Goal: Task Accomplishment & Management: Complete application form

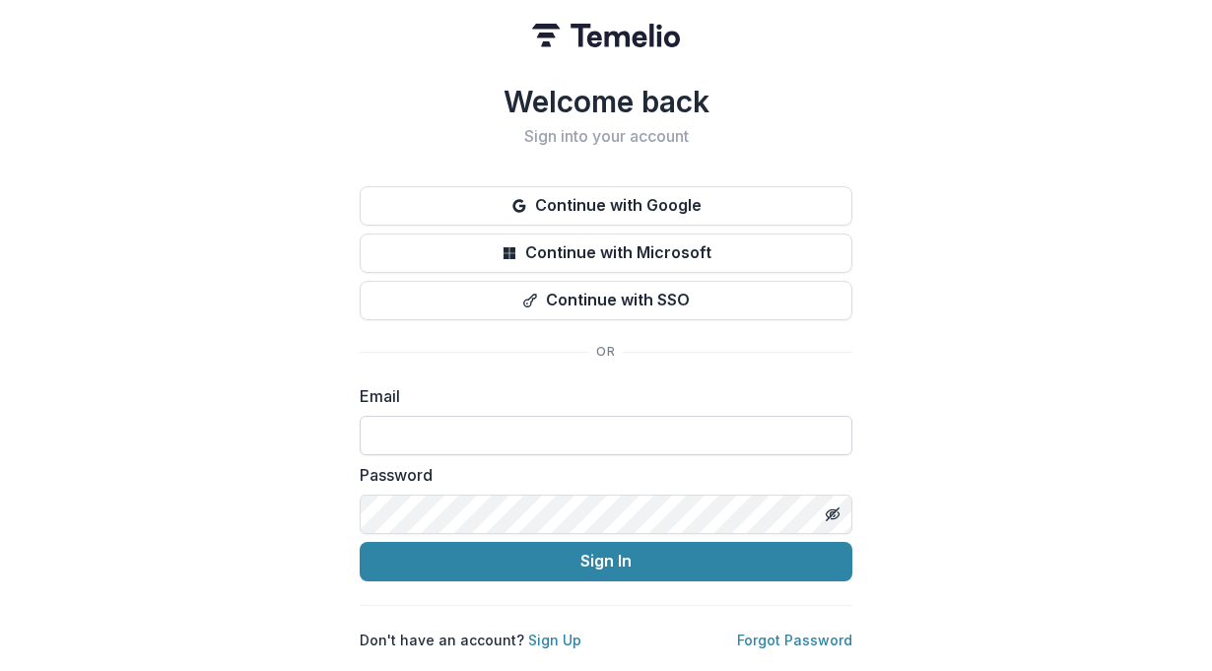
click at [751, 432] on input at bounding box center [606, 435] width 493 height 39
type input "**********"
click at [837, 510] on icon "Toggle password visibility" at bounding box center [833, 514] width 16 height 16
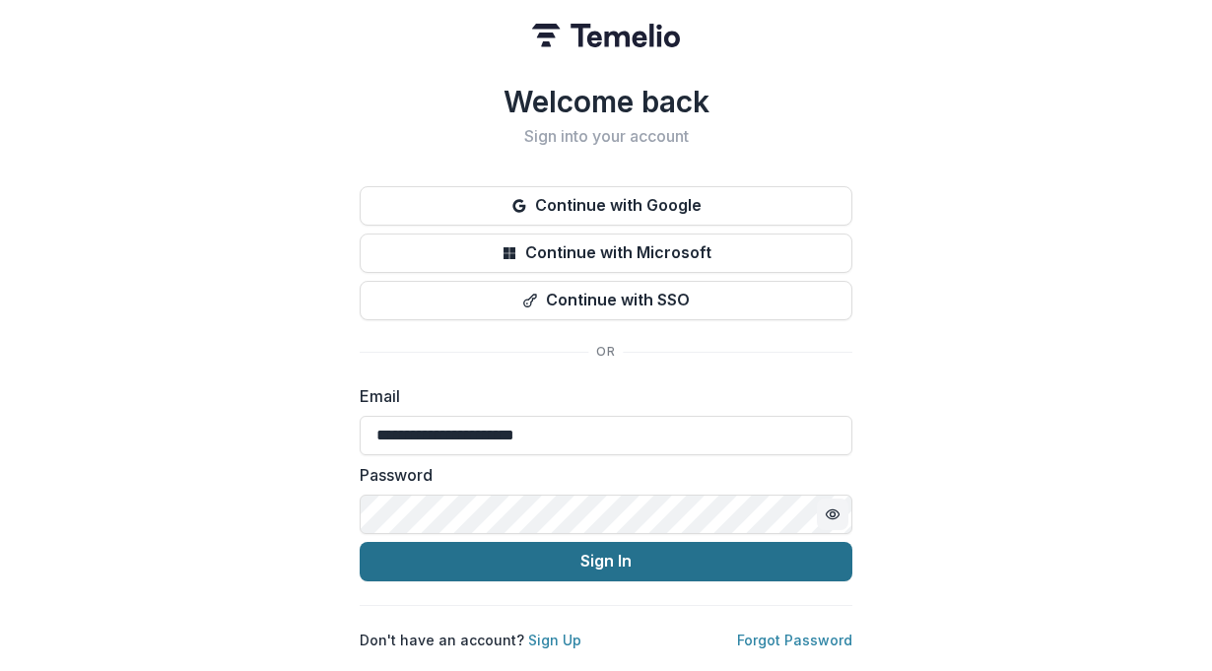
click at [667, 563] on button "Sign In" at bounding box center [606, 561] width 493 height 39
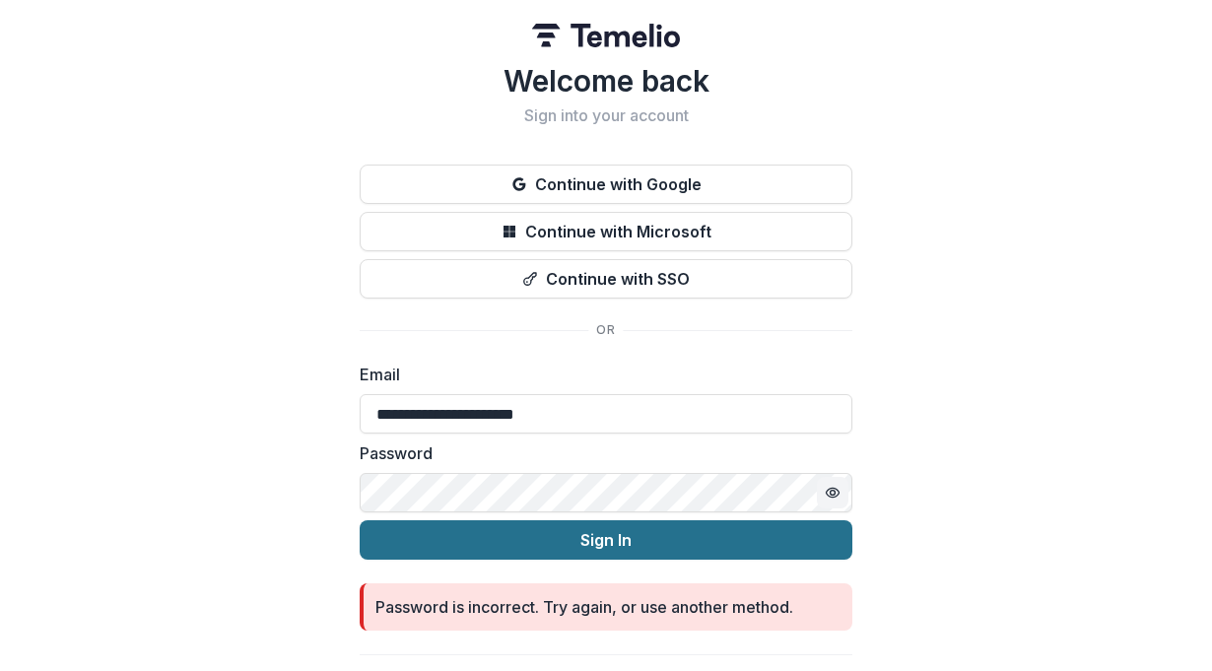
click at [730, 547] on button "Sign In" at bounding box center [606, 539] width 493 height 39
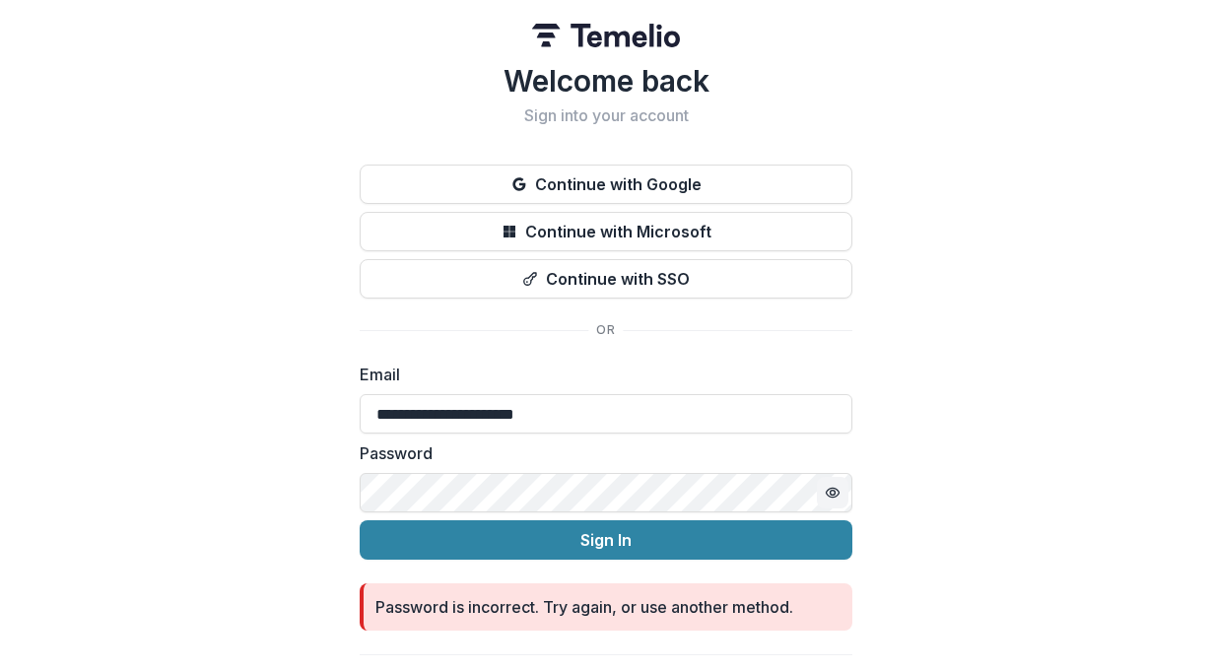
click at [830, 499] on icon "Toggle password visibility" at bounding box center [833, 493] width 16 height 16
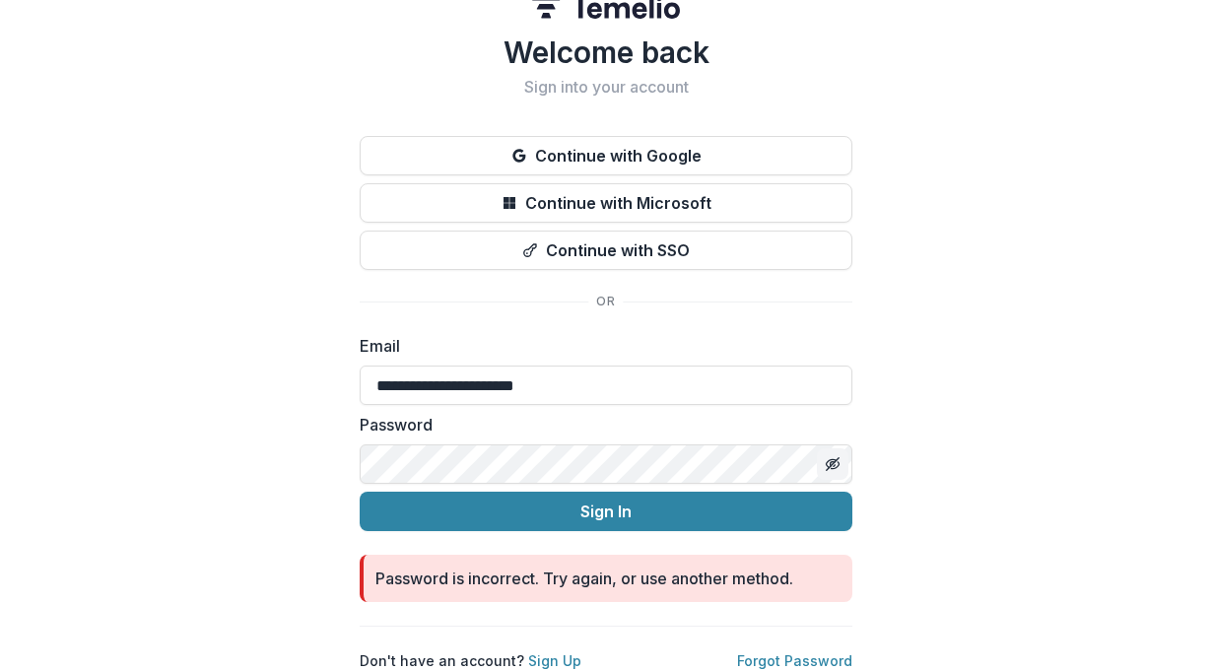
click at [827, 456] on icon "Toggle password visibility" at bounding box center [833, 464] width 16 height 16
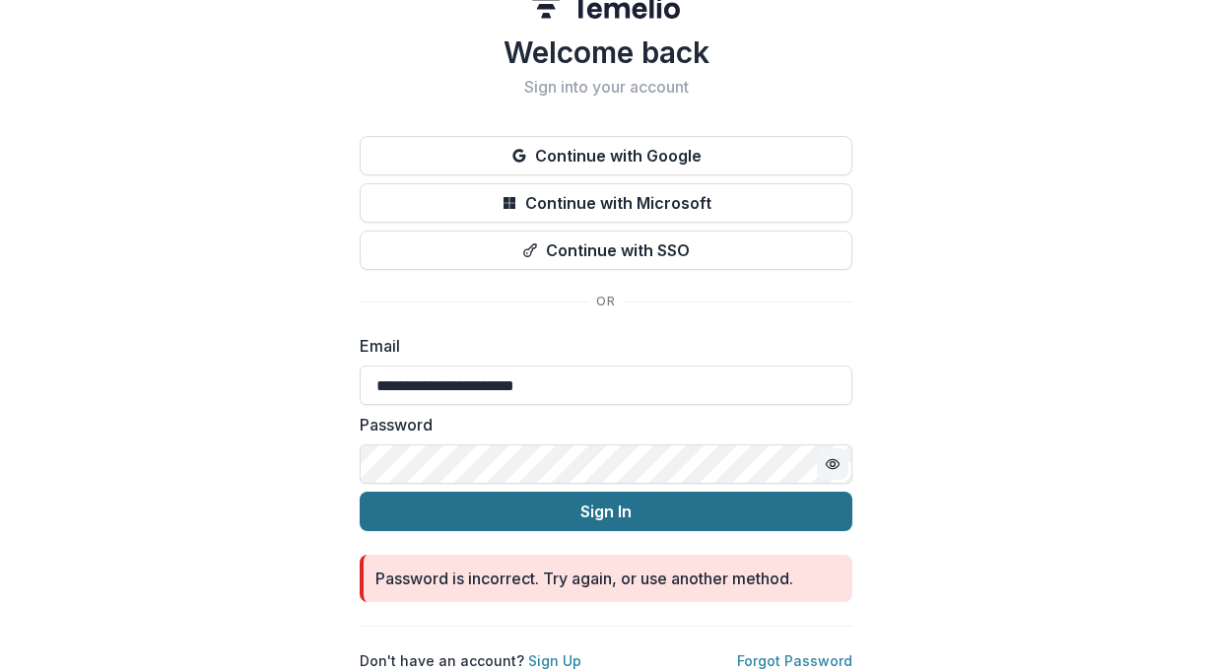
click at [424, 500] on button "Sign In" at bounding box center [606, 511] width 493 height 39
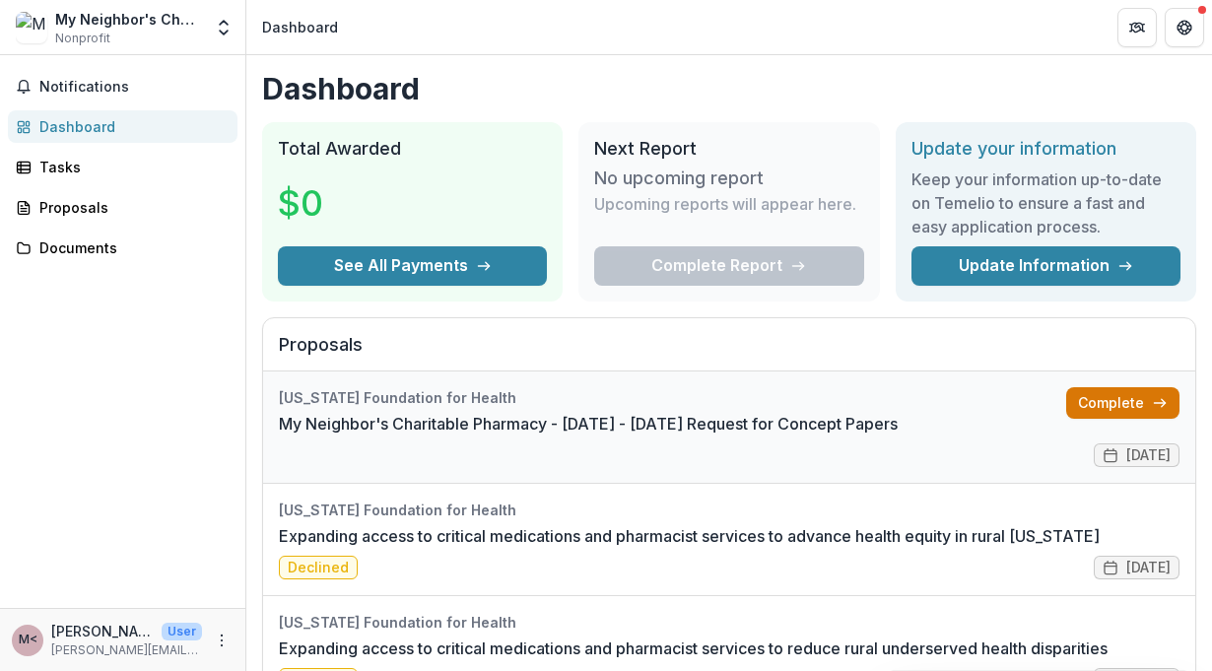
click at [1117, 411] on link "Complete" at bounding box center [1122, 403] width 113 height 32
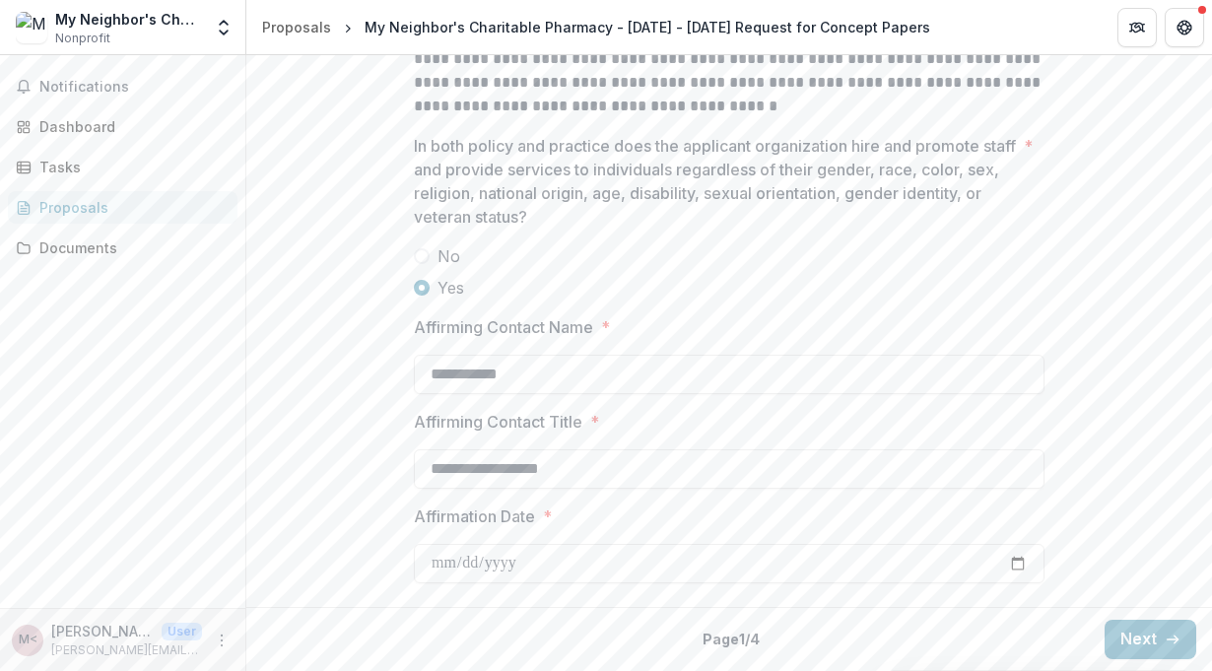
scroll to position [2863, 0]
click at [1144, 653] on button "Next" at bounding box center [1150, 639] width 92 height 39
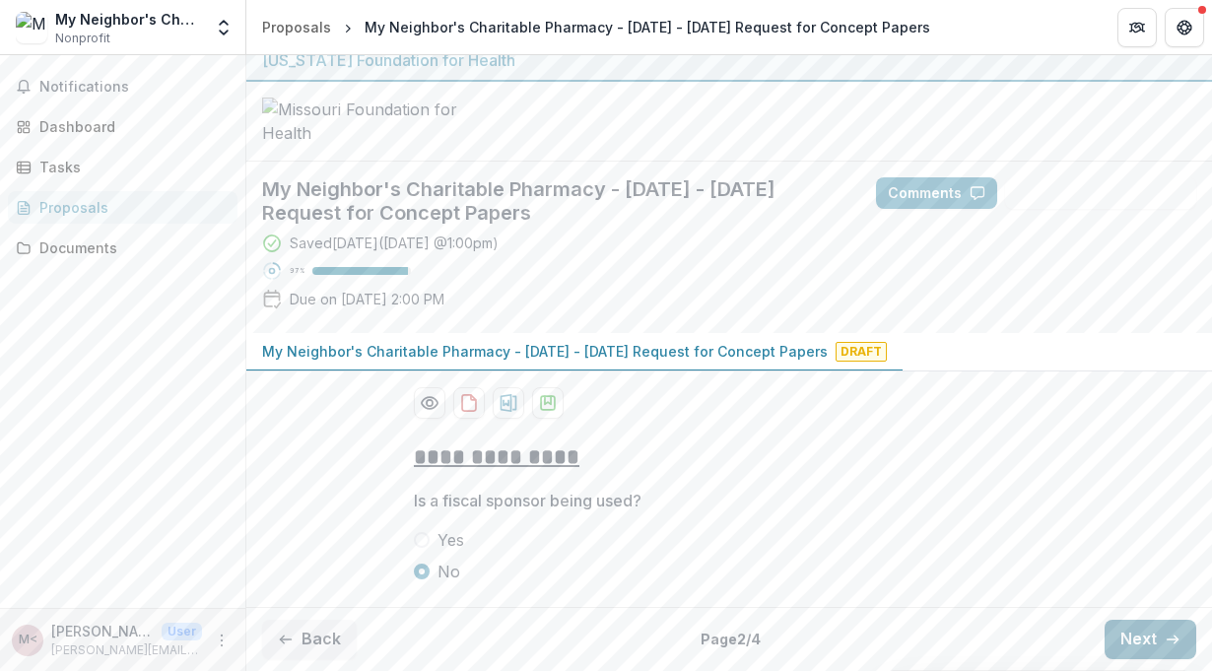
click at [1148, 638] on button "Next" at bounding box center [1150, 639] width 92 height 39
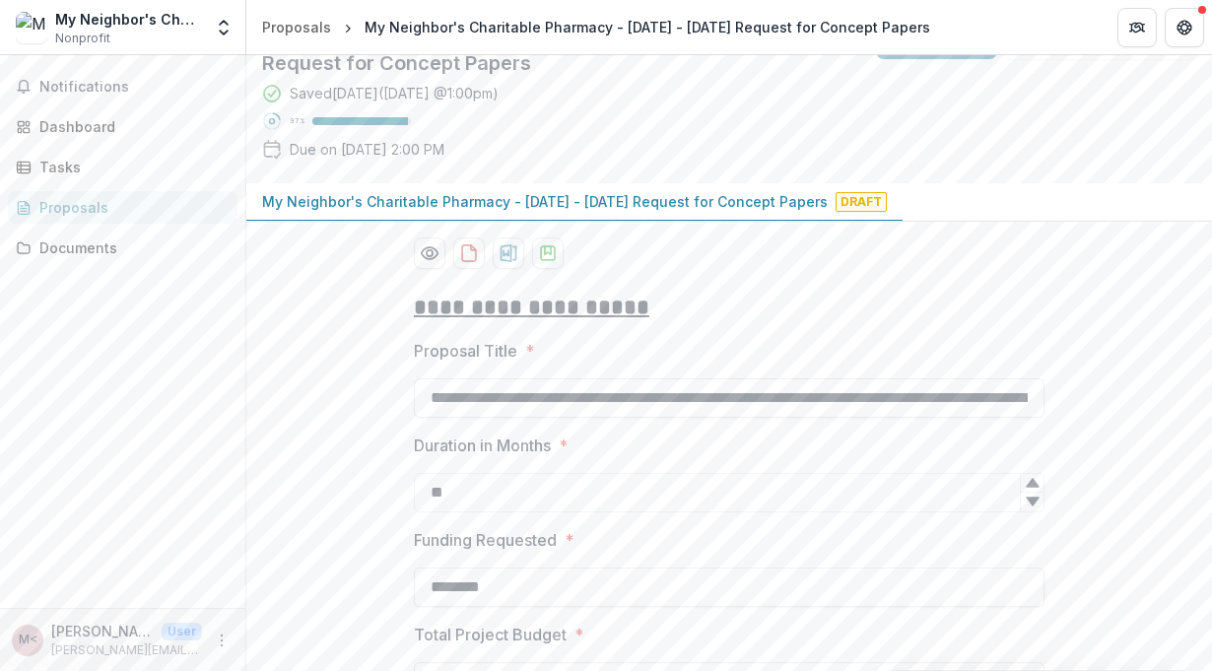
scroll to position [1776, 0]
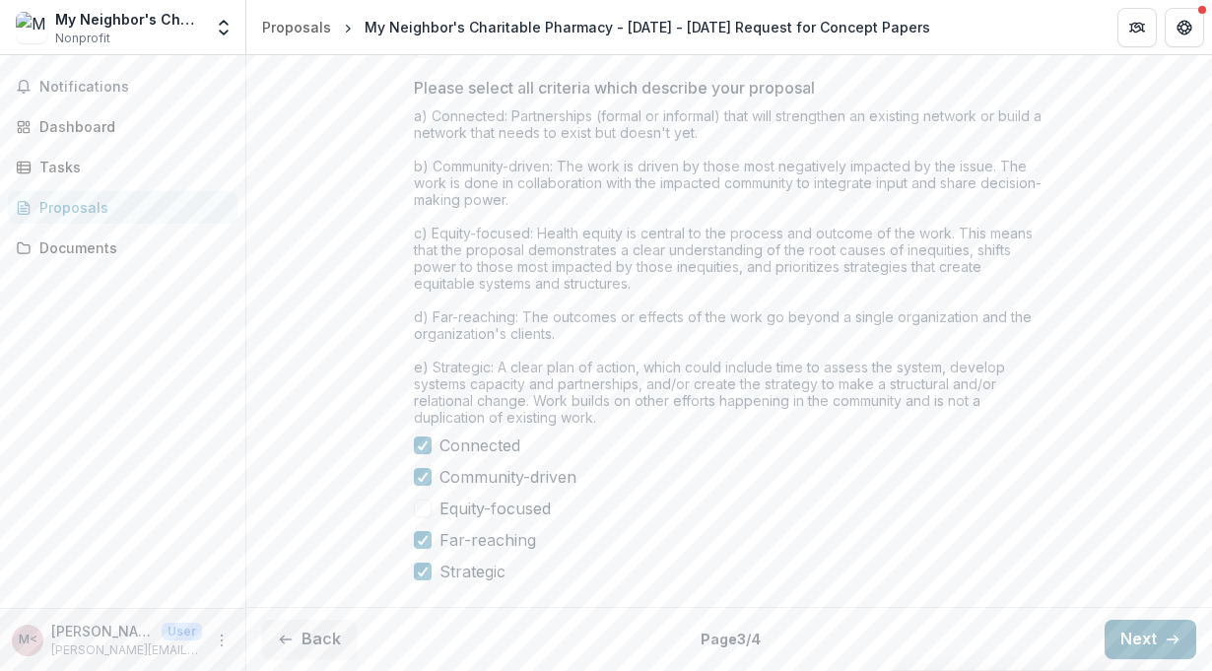
click at [1140, 635] on button "Next" at bounding box center [1150, 639] width 92 height 39
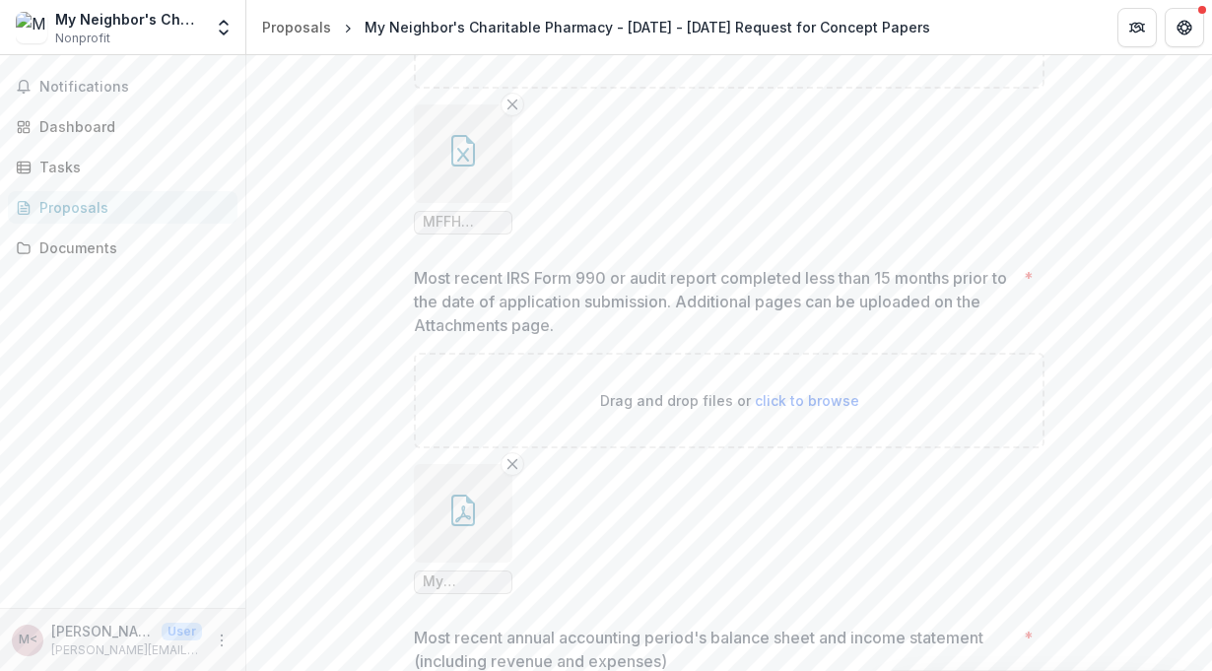
scroll to position [1474, 0]
click at [509, 114] on icon "Remove File" at bounding box center [512, 107] width 16 height 16
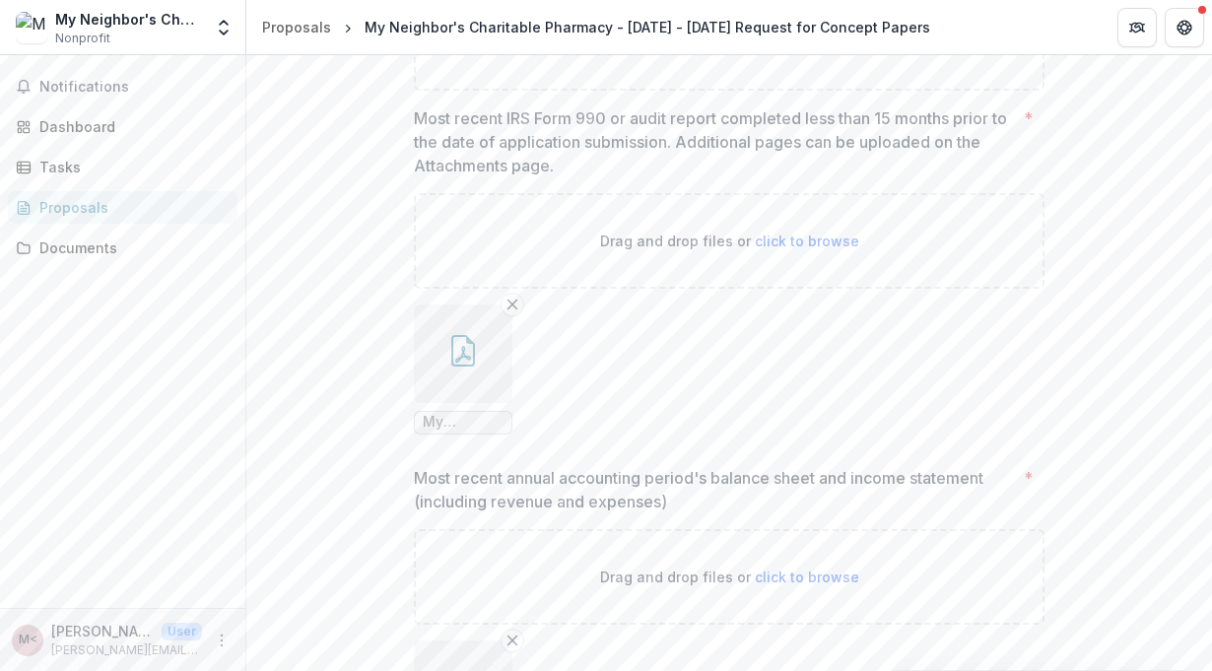
click at [798, 51] on span "click to browse" at bounding box center [807, 42] width 104 height 17
type input "**********"
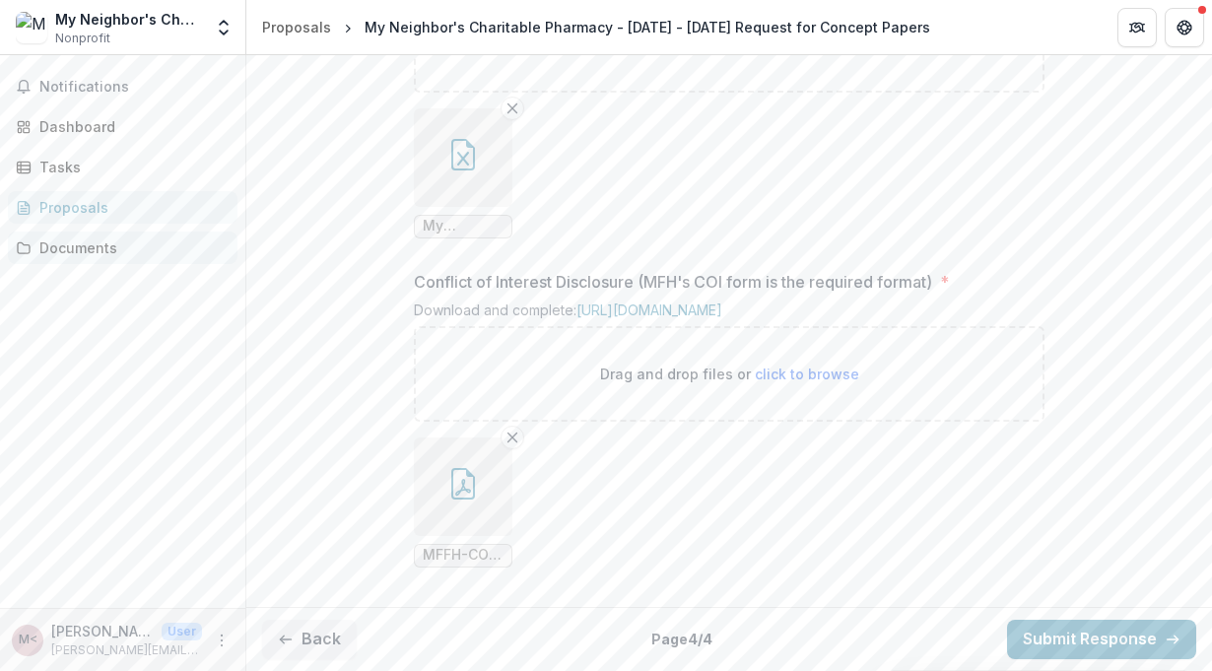
scroll to position [2351, 0]
click at [313, 641] on button "Back" at bounding box center [309, 639] width 95 height 39
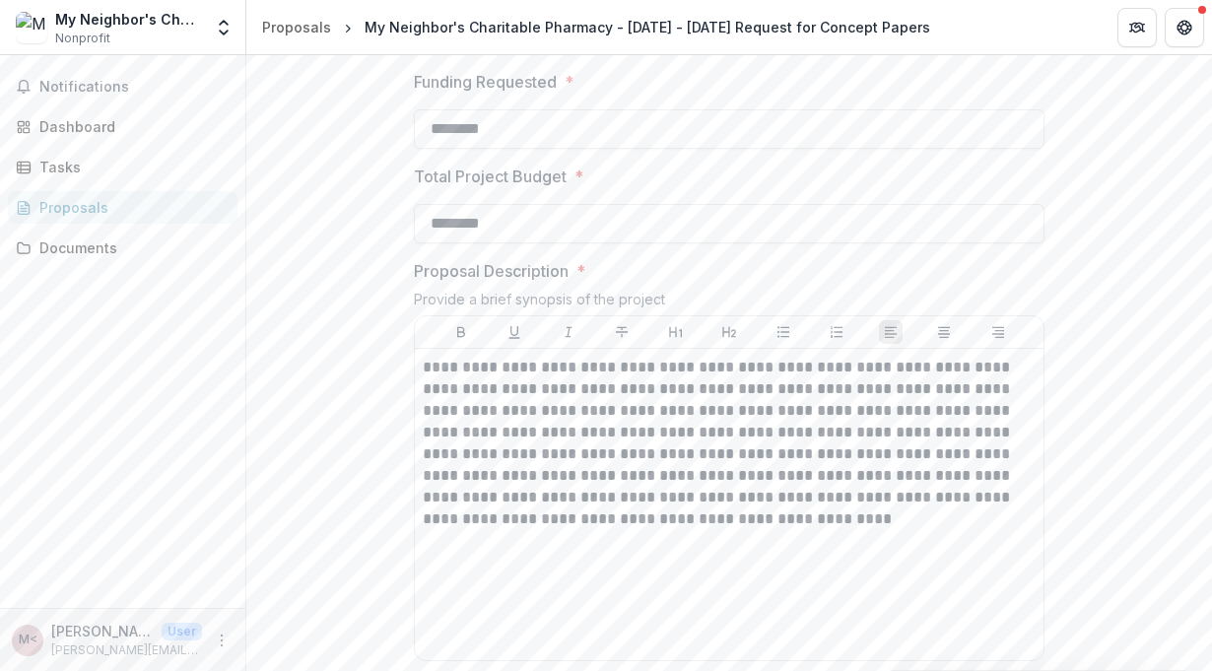
scroll to position [619, 0]
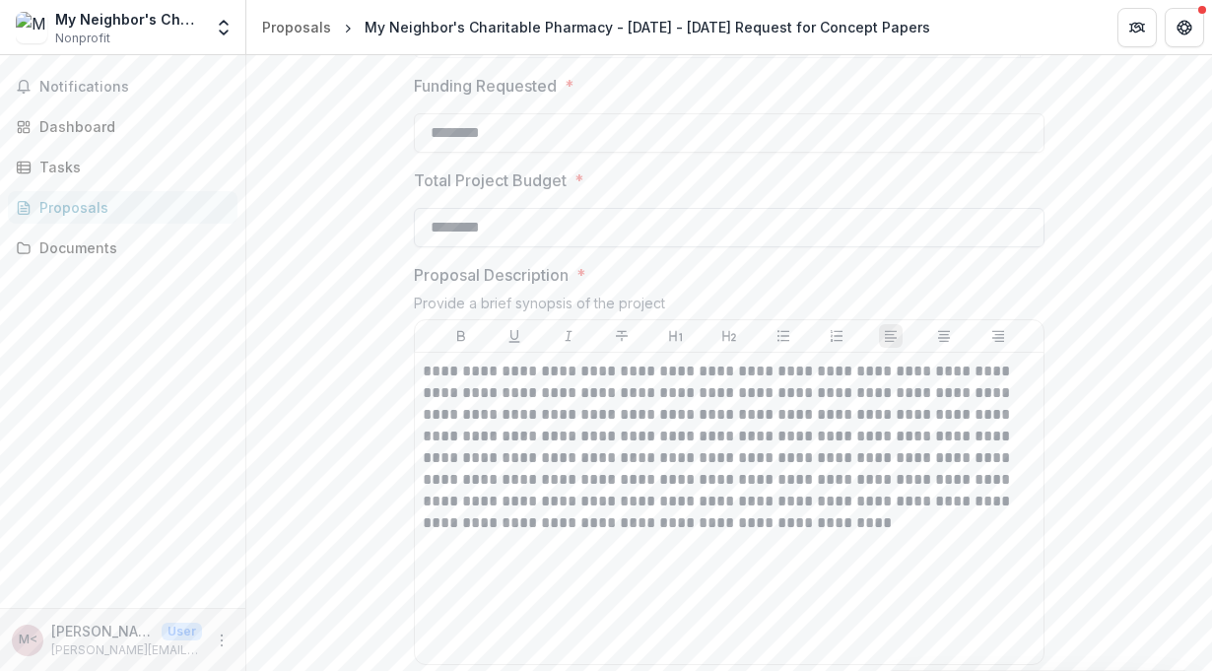
click at [550, 247] on input "********" at bounding box center [729, 227] width 631 height 39
type input "********"
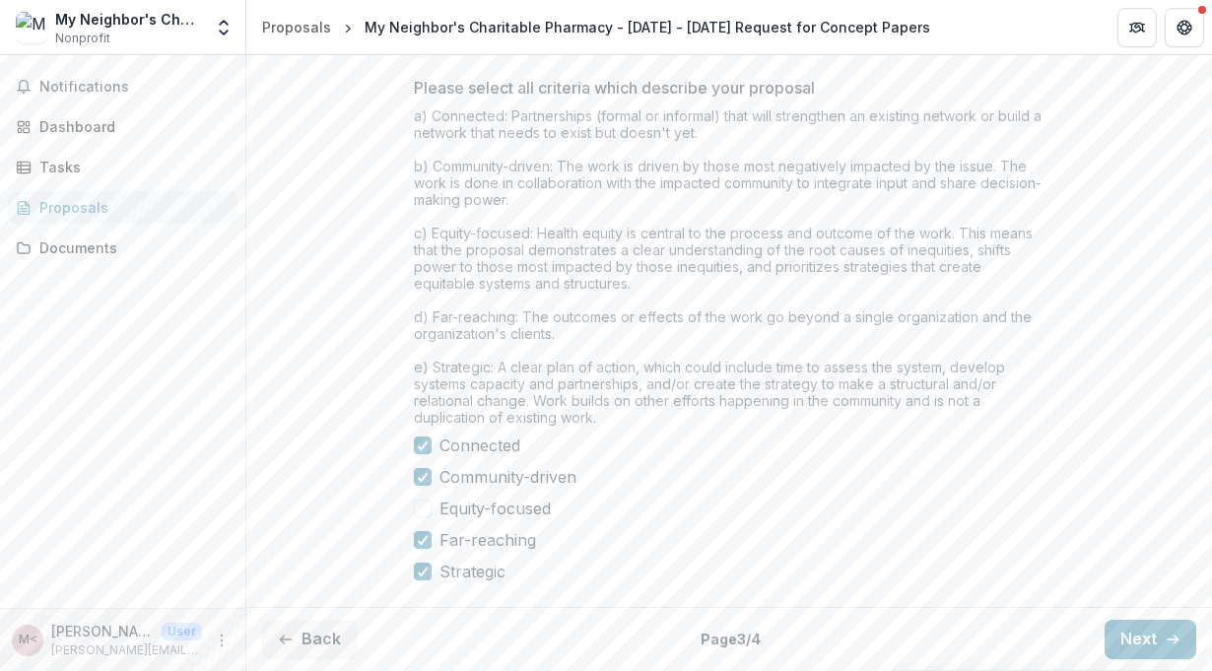
scroll to position [1776, 0]
click at [1136, 648] on button "Next" at bounding box center [1150, 639] width 92 height 39
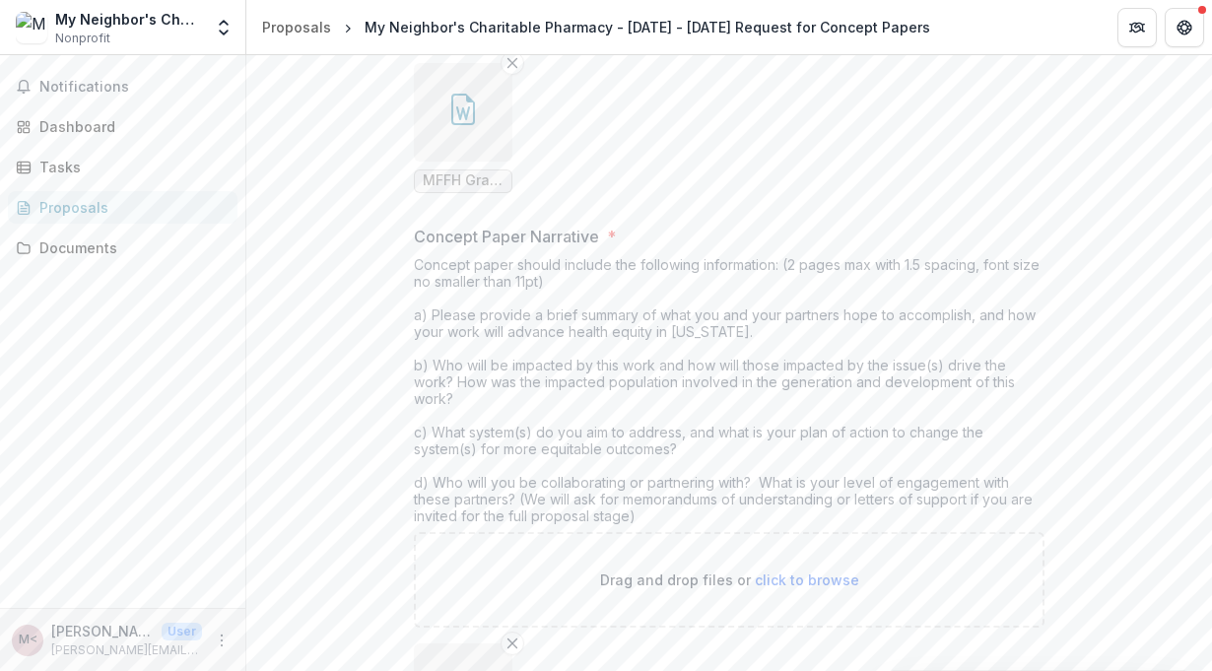
scroll to position [607, 0]
click at [460, 126] on icon "button" at bounding box center [463, 111] width 32 height 32
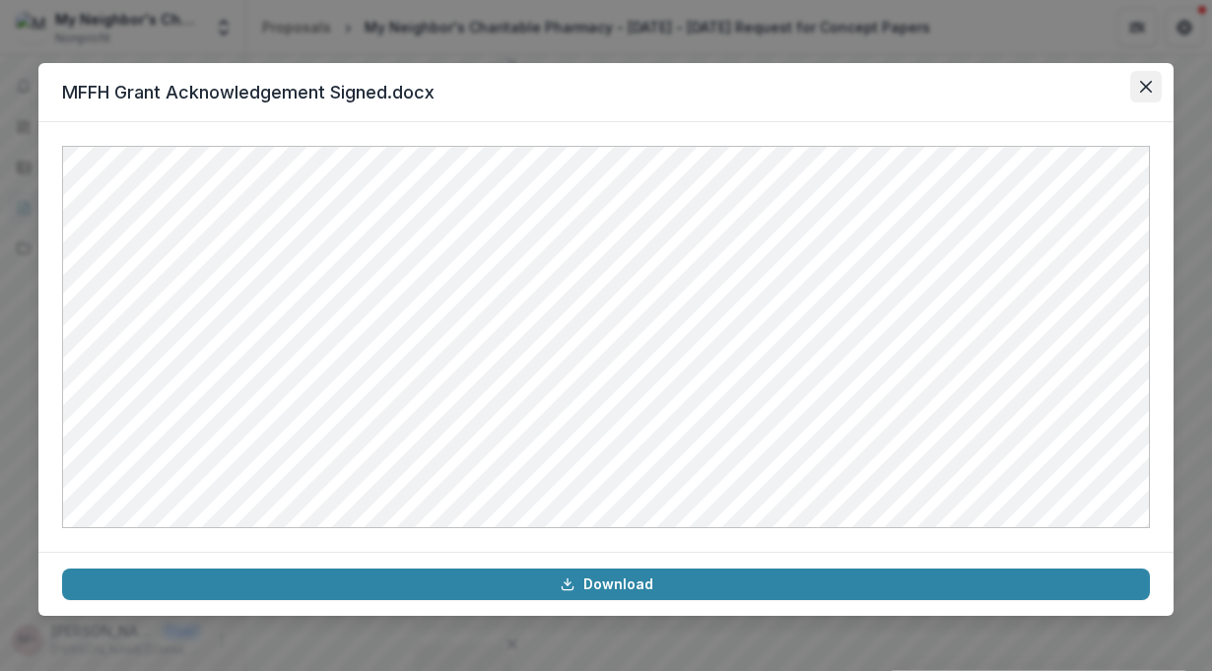
click at [1139, 94] on button "Close" at bounding box center [1146, 87] width 32 height 32
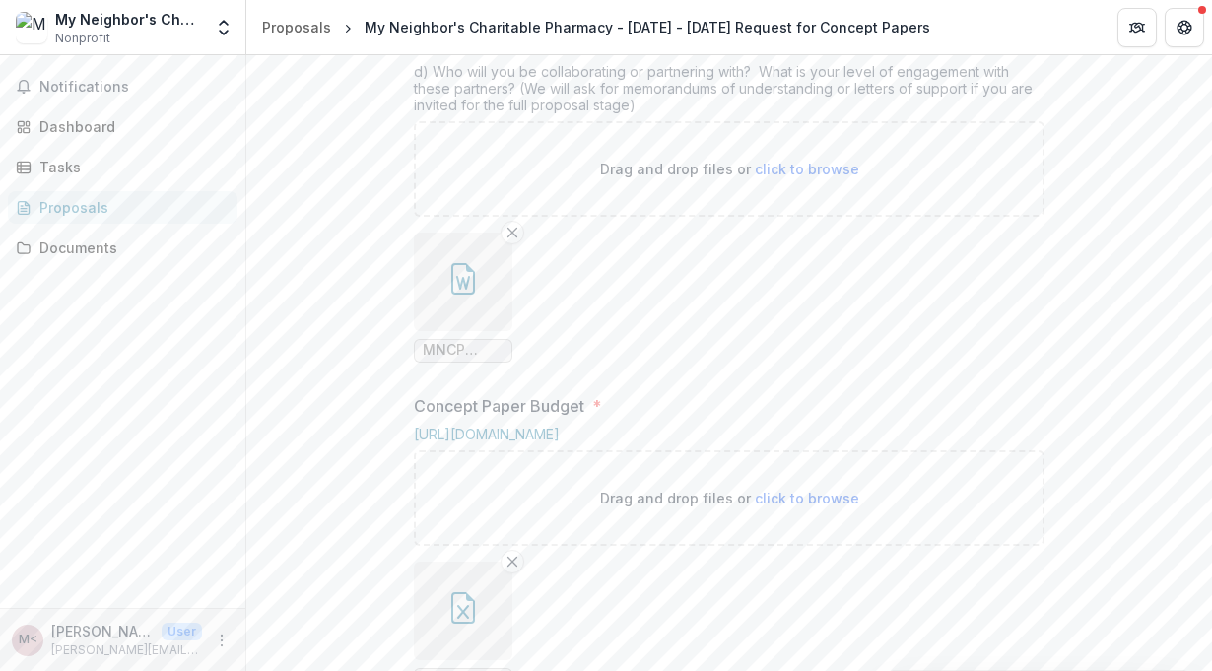
scroll to position [1028, 0]
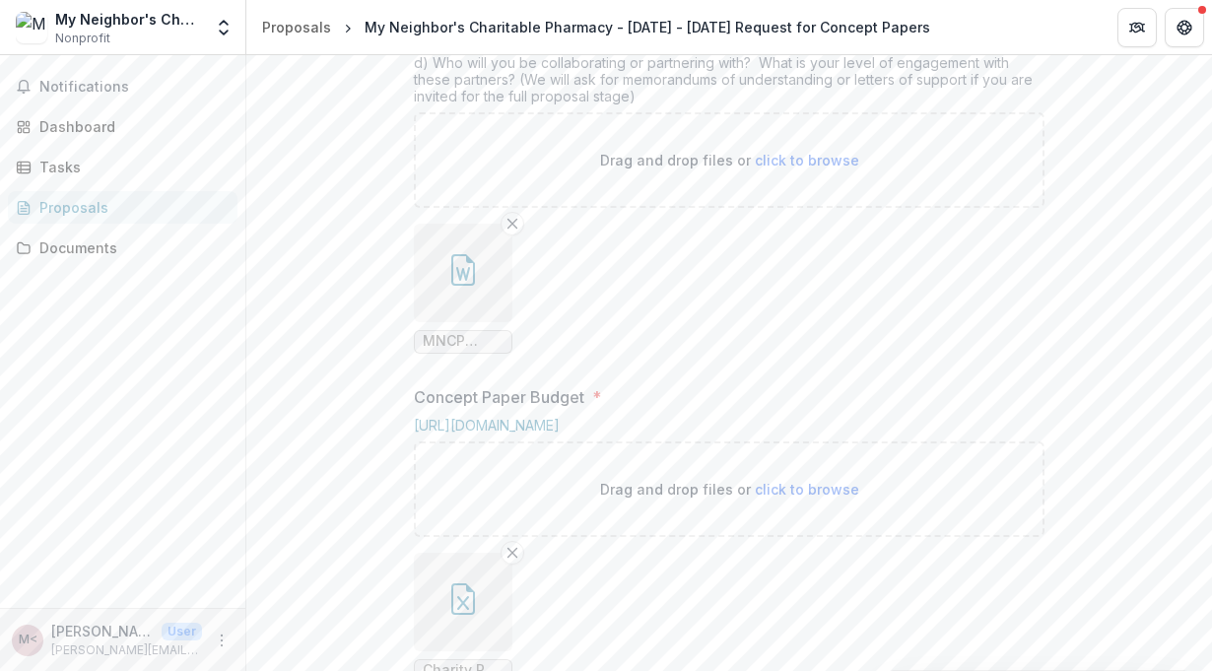
click at [809, 168] on span "click to browse" at bounding box center [807, 160] width 104 height 17
click at [475, 286] on icon "button" at bounding box center [463, 270] width 32 height 32
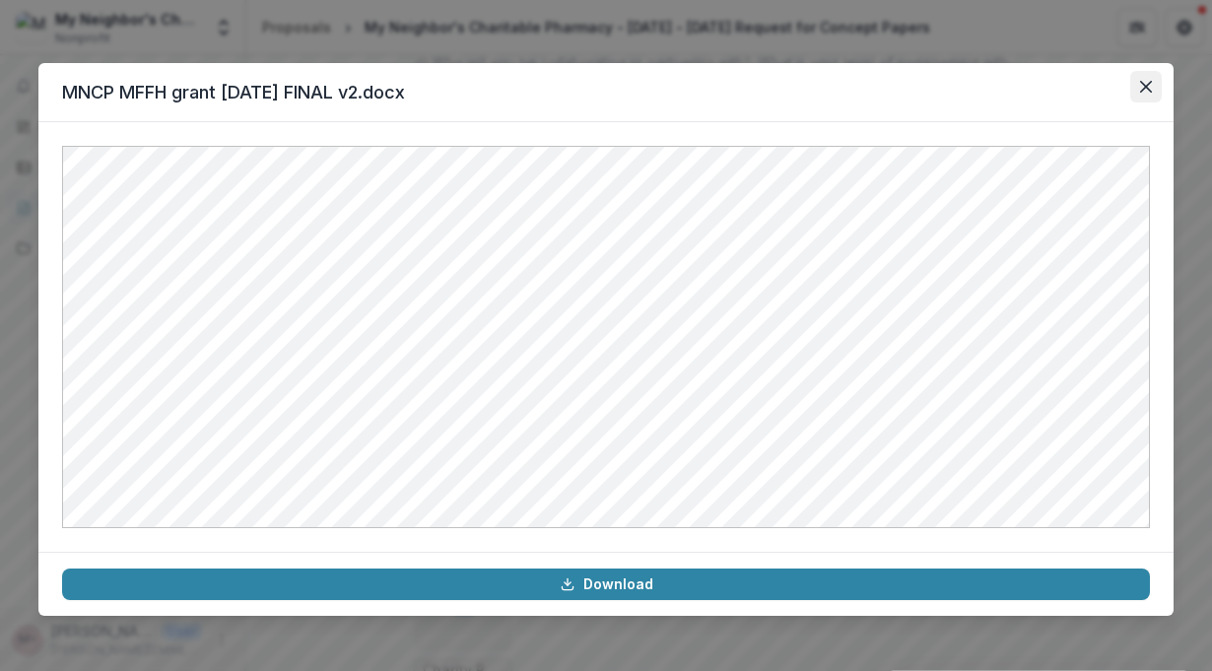
click at [1145, 80] on button "Close" at bounding box center [1146, 87] width 32 height 32
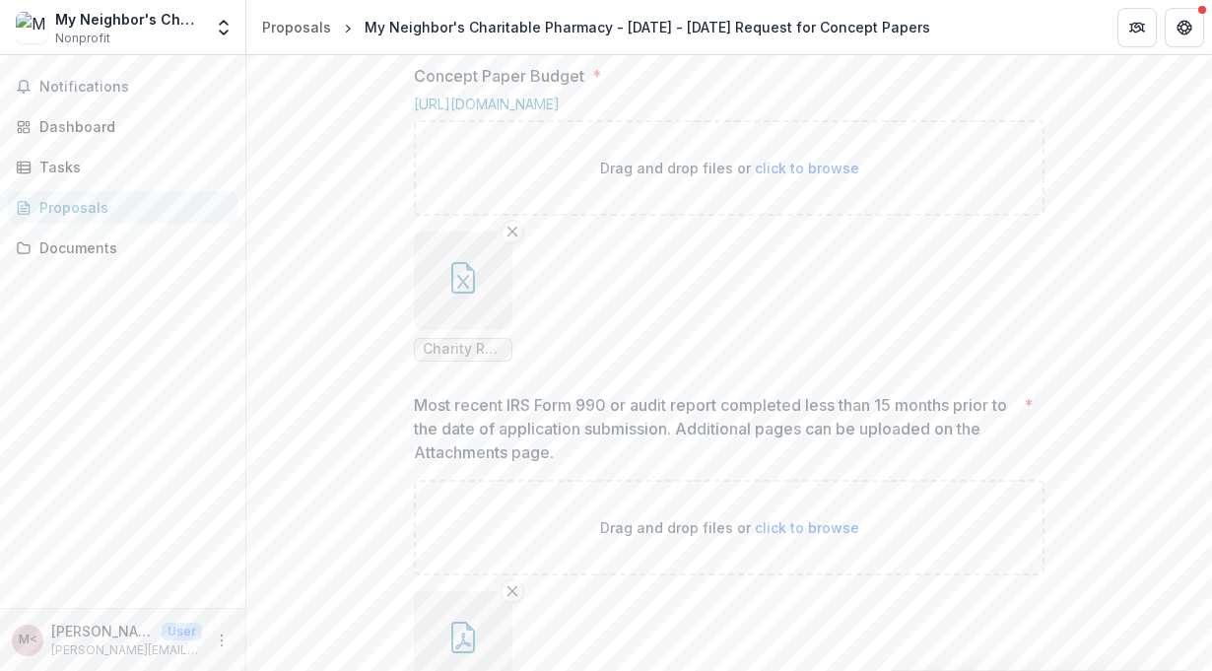
scroll to position [1350, 0]
click at [457, 293] on icon "button" at bounding box center [463, 277] width 24 height 32
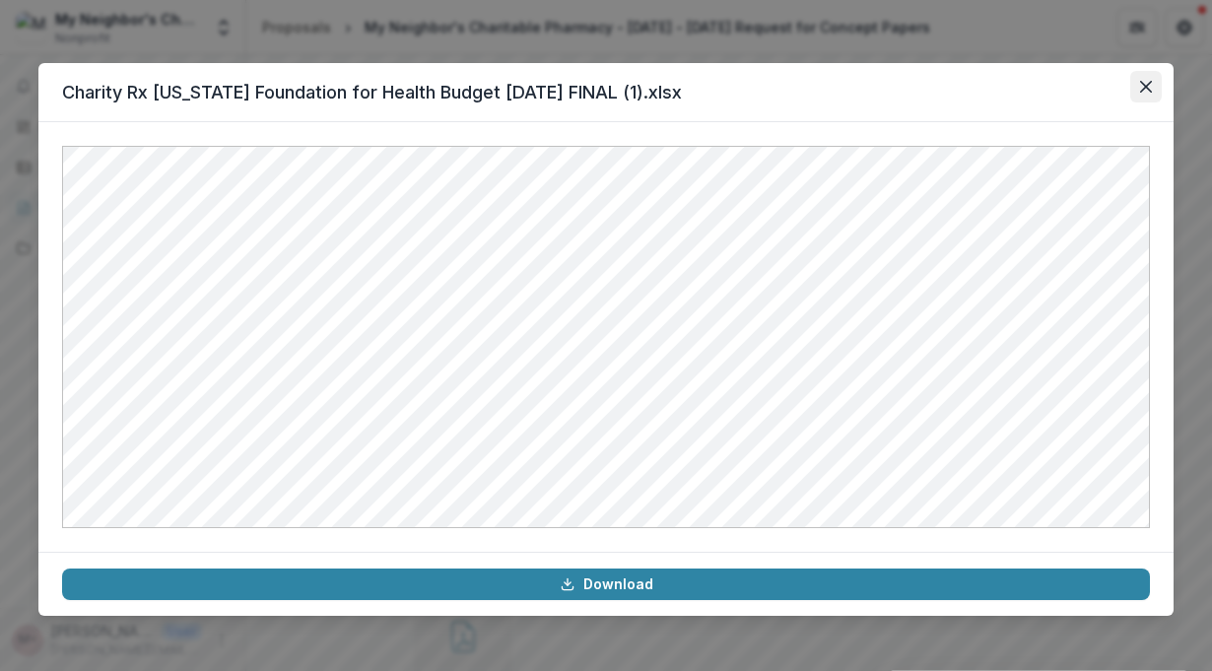
click at [1146, 92] on icon "Close" at bounding box center [1146, 87] width 12 height 12
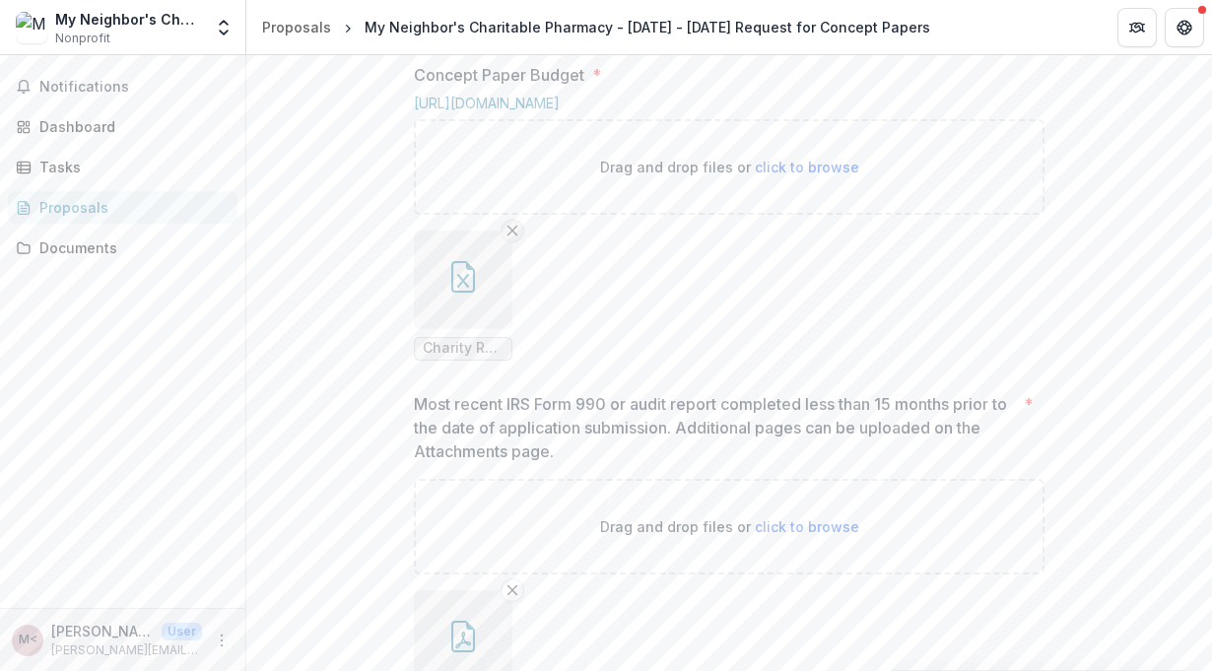
click at [512, 242] on button "Remove File" at bounding box center [512, 231] width 24 height 24
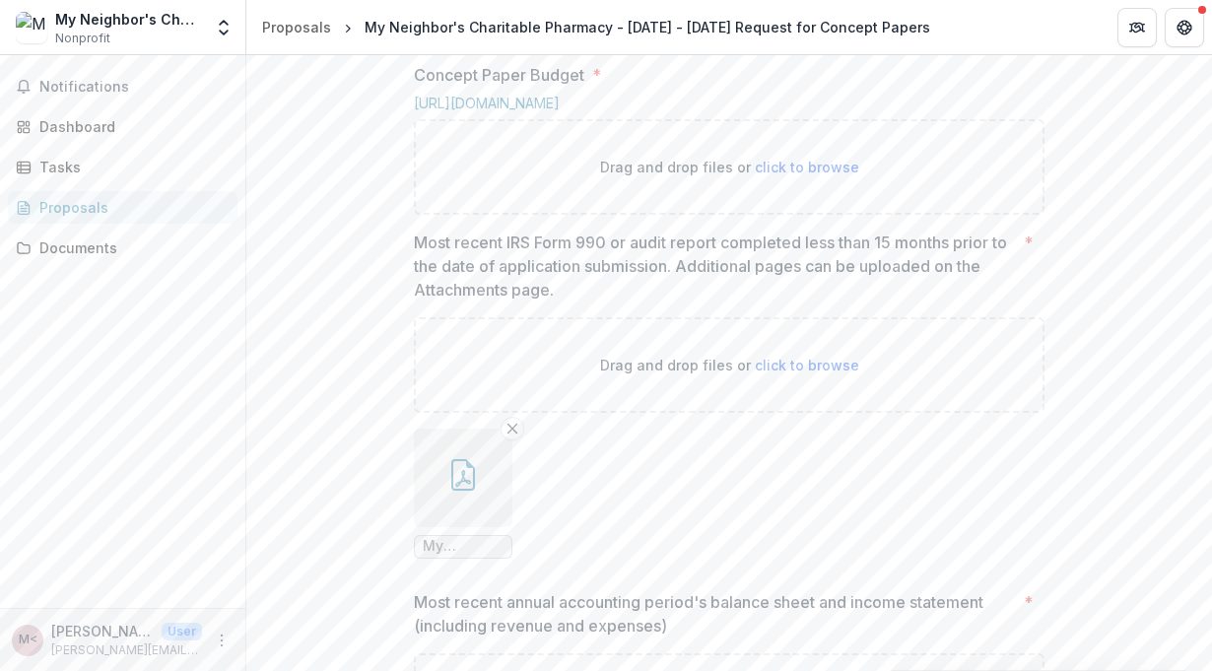
click at [792, 175] on span "click to browse" at bounding box center [807, 167] width 104 height 17
type input "**********"
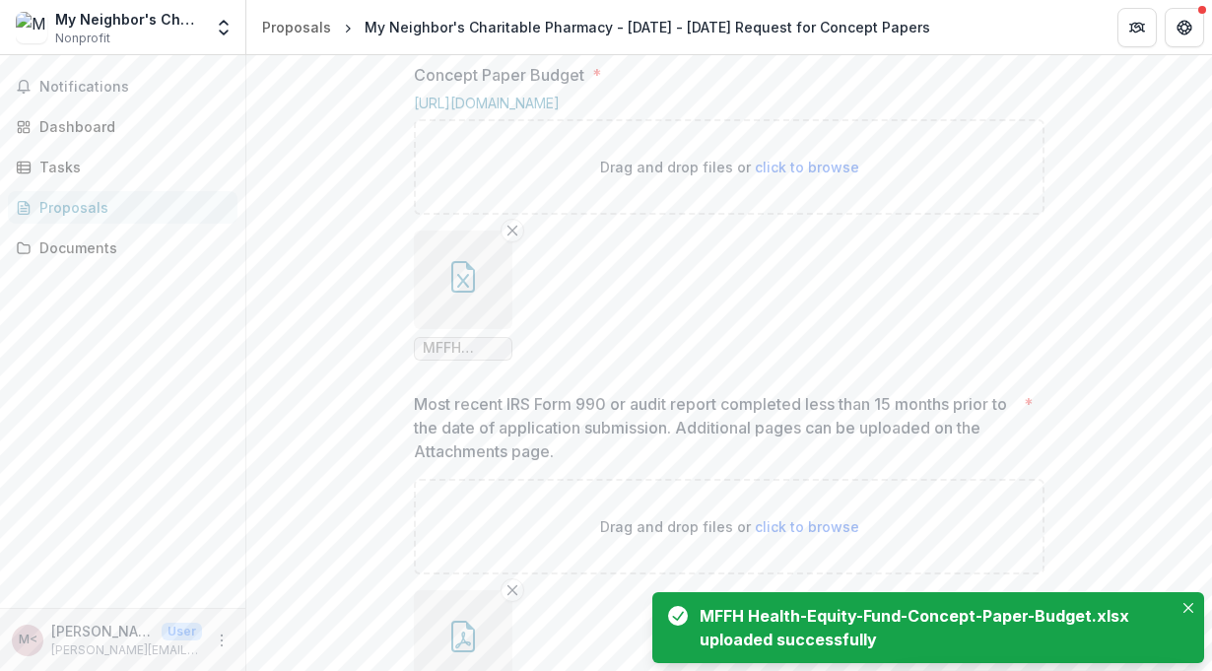
click at [461, 288] on icon "button" at bounding box center [463, 281] width 12 height 14
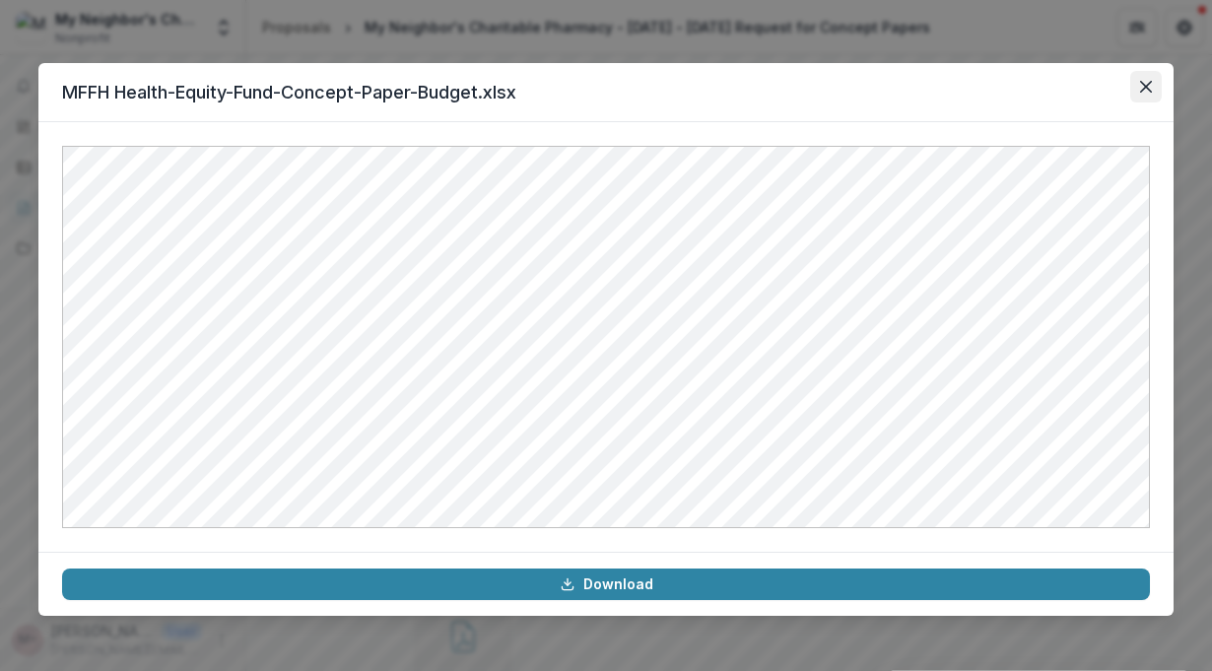
click at [1147, 87] on icon "Close" at bounding box center [1146, 87] width 12 height 12
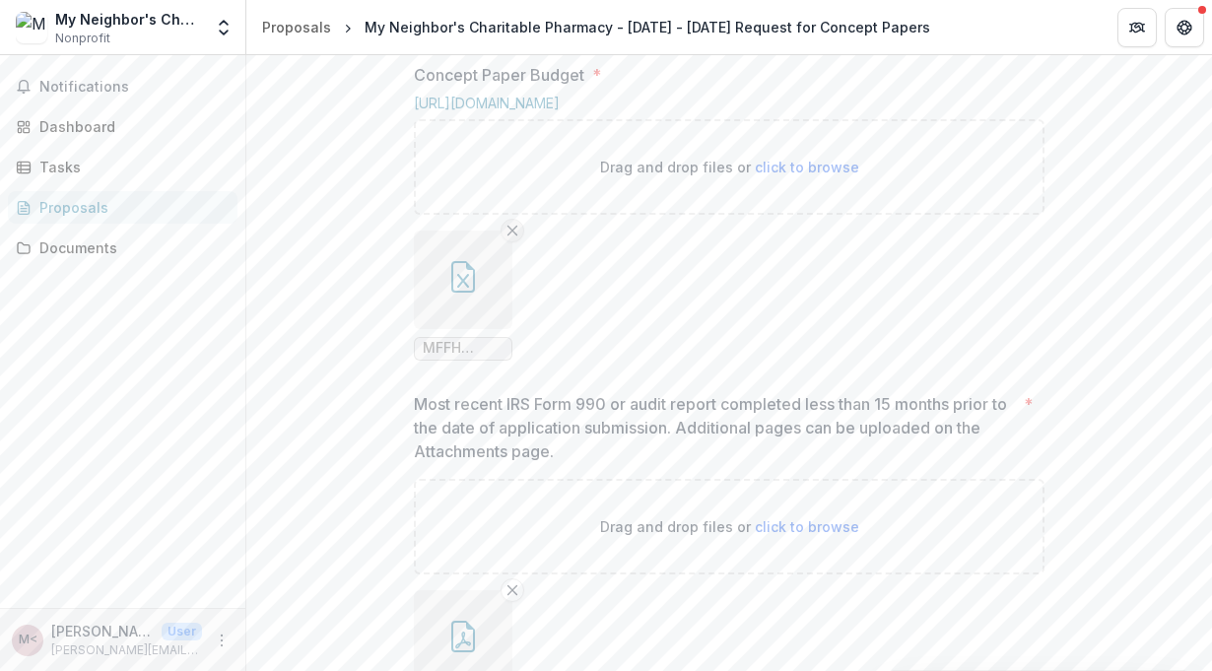
click at [512, 234] on line "Remove File" at bounding box center [512, 230] width 9 height 9
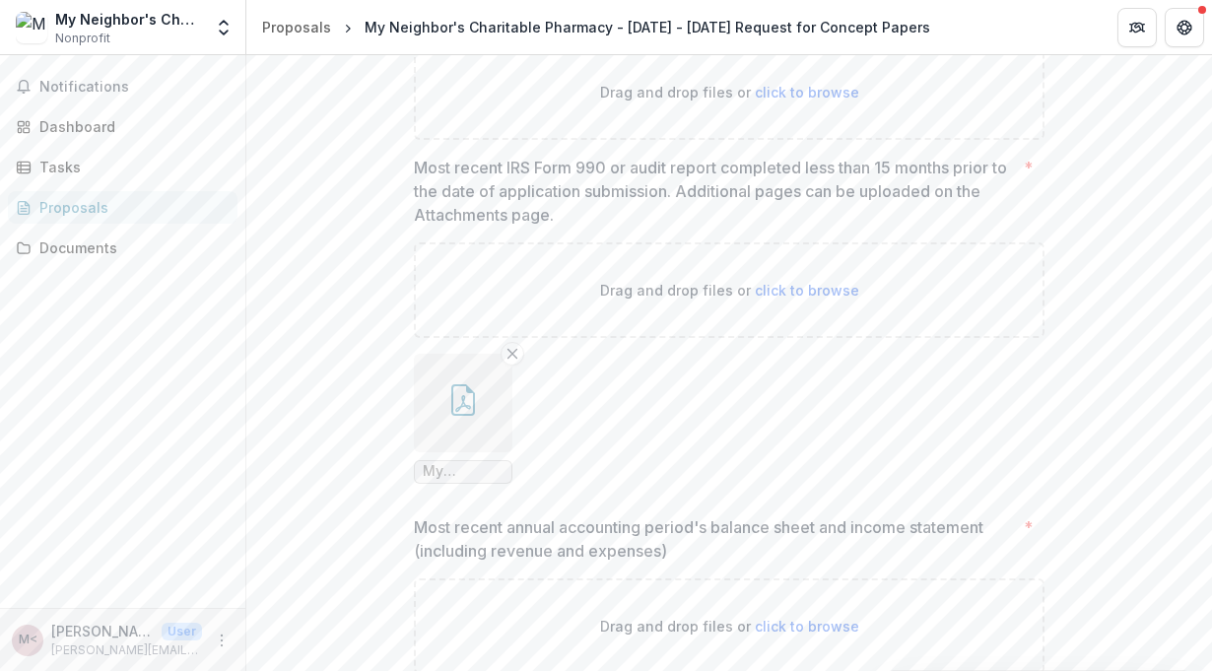
scroll to position [1426, 0]
click at [808, 100] on span "click to browse" at bounding box center [807, 91] width 104 height 17
type input "**********"
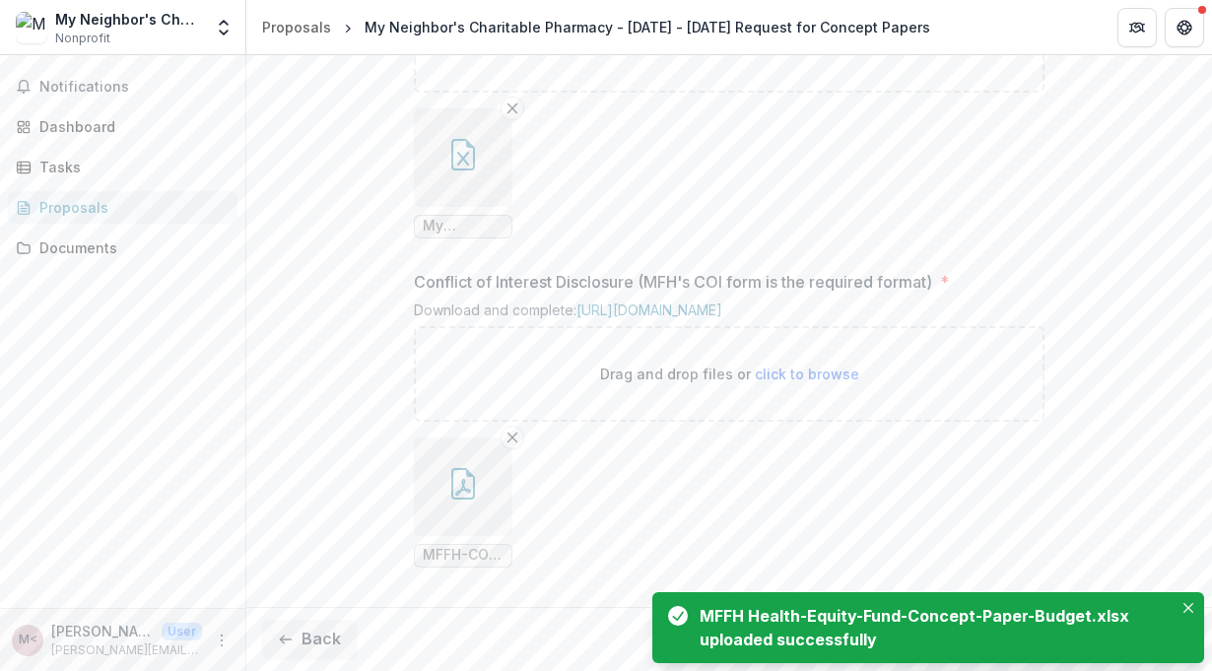
scroll to position [2351, 0]
click at [313, 641] on button "Back" at bounding box center [309, 639] width 95 height 39
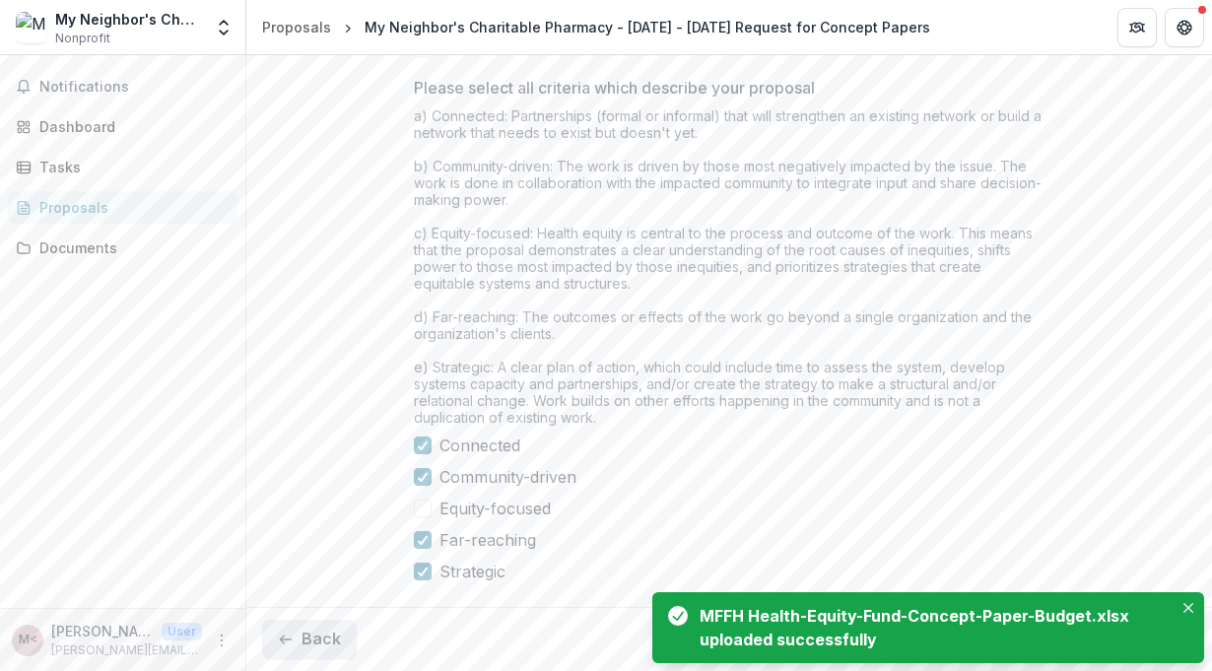
scroll to position [1776, 0]
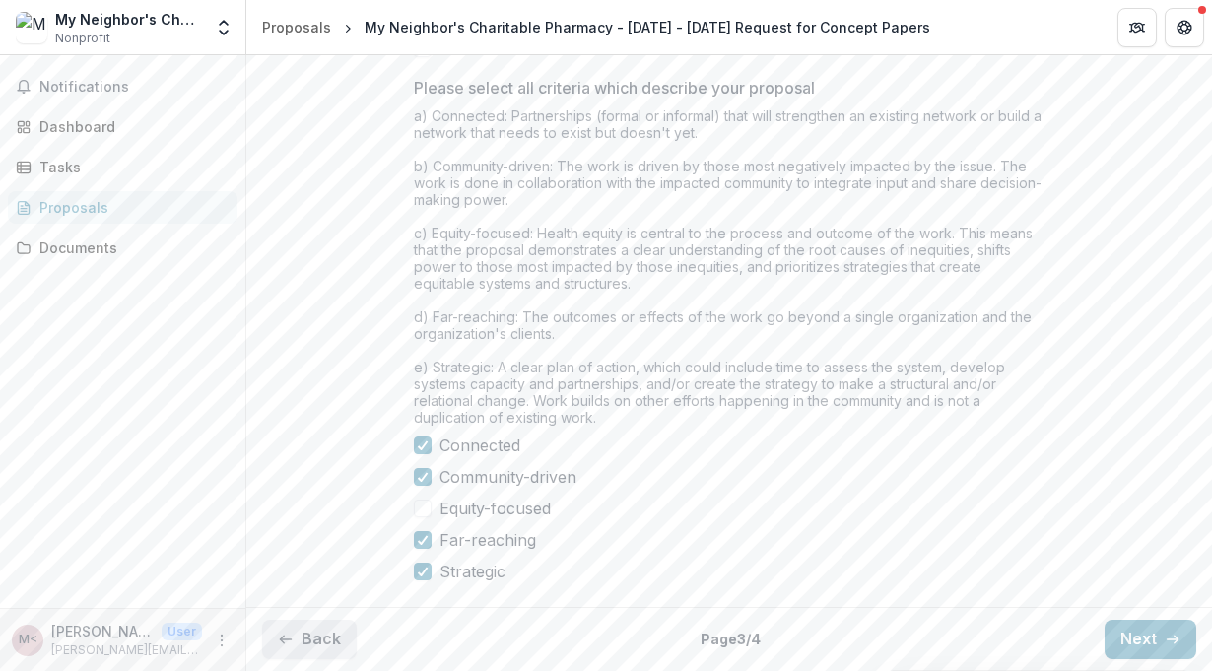
click at [318, 638] on button "Back" at bounding box center [309, 639] width 95 height 39
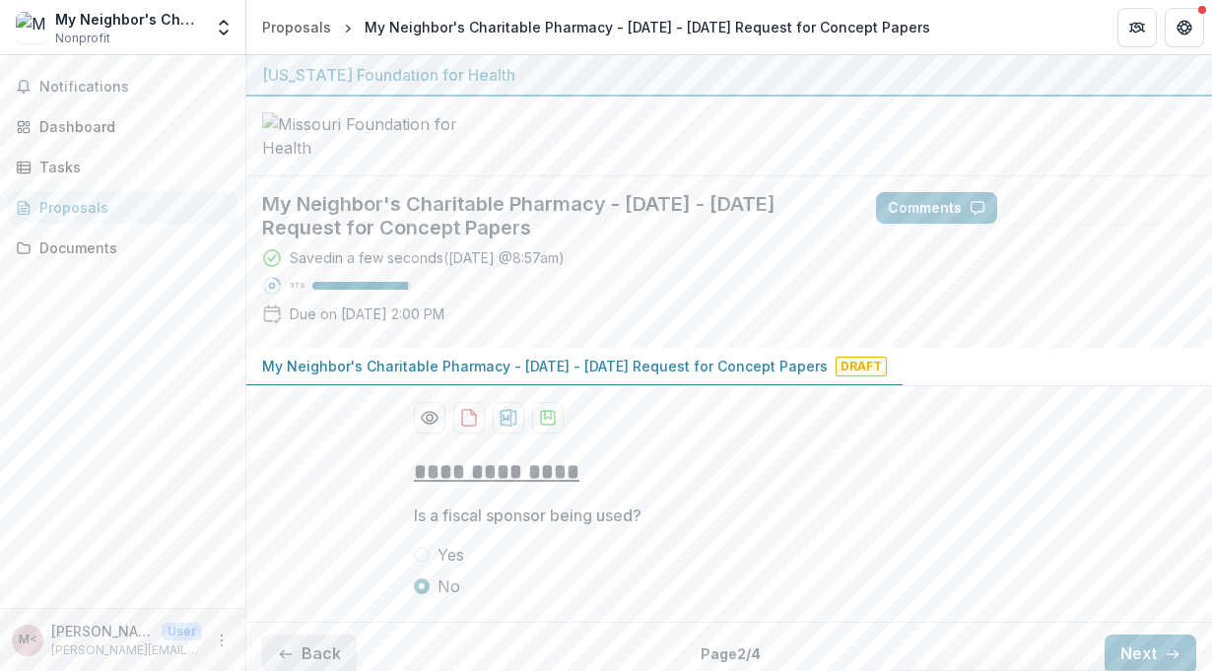
scroll to position [165, 0]
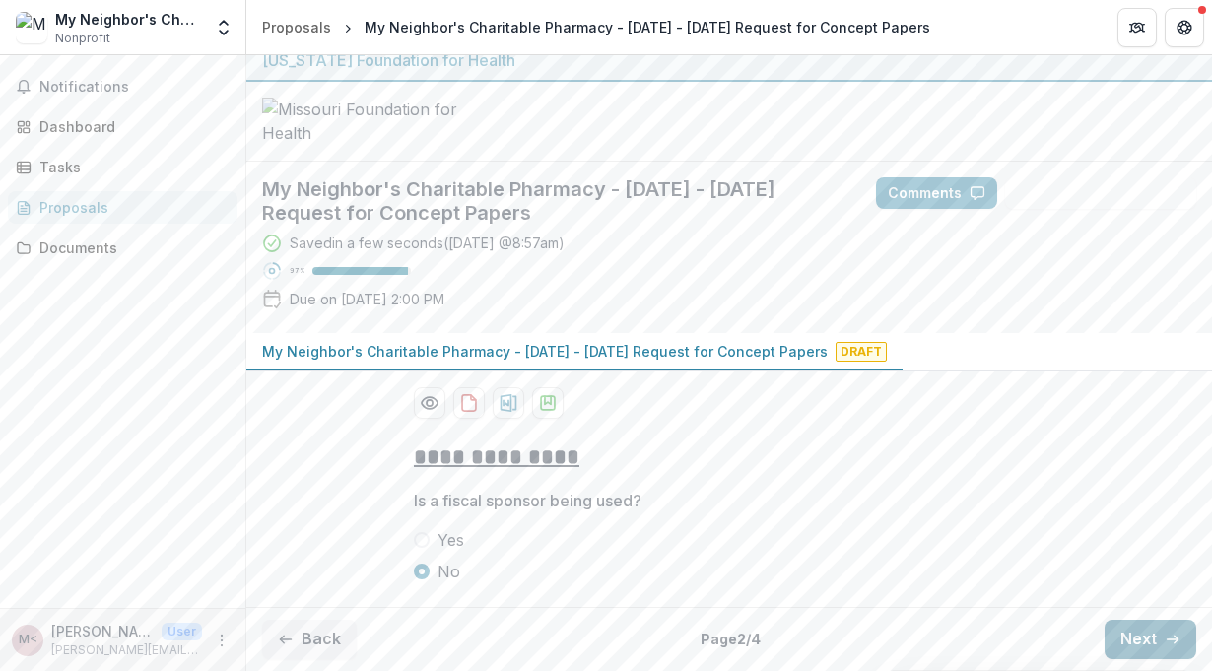
click at [1140, 648] on button "Next" at bounding box center [1150, 639] width 92 height 39
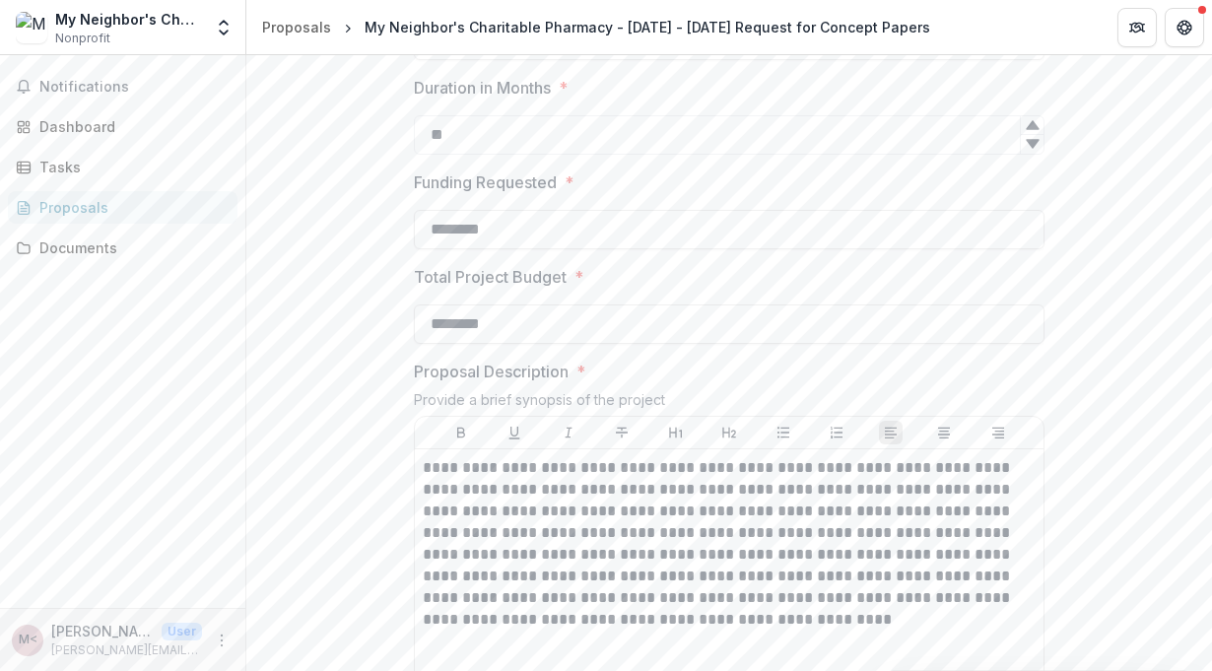
scroll to position [548, 0]
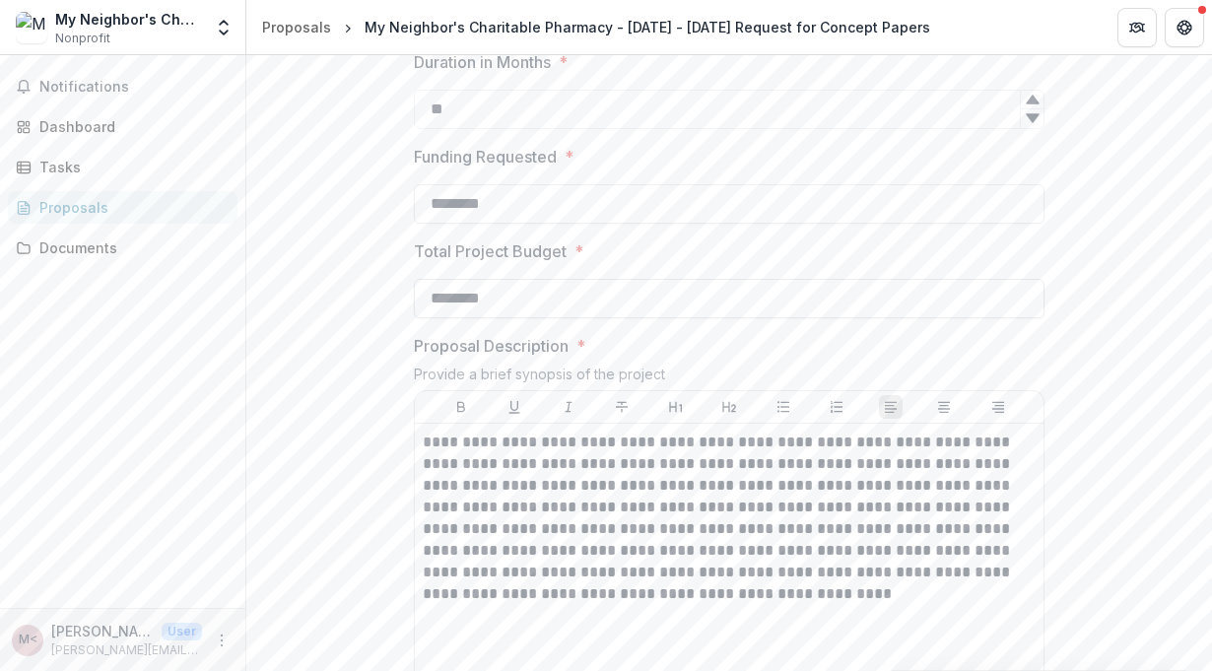
click at [549, 318] on input "********" at bounding box center [729, 298] width 631 height 39
type input "********"
click at [818, 358] on span "Proposal Description *" at bounding box center [723, 346] width 619 height 24
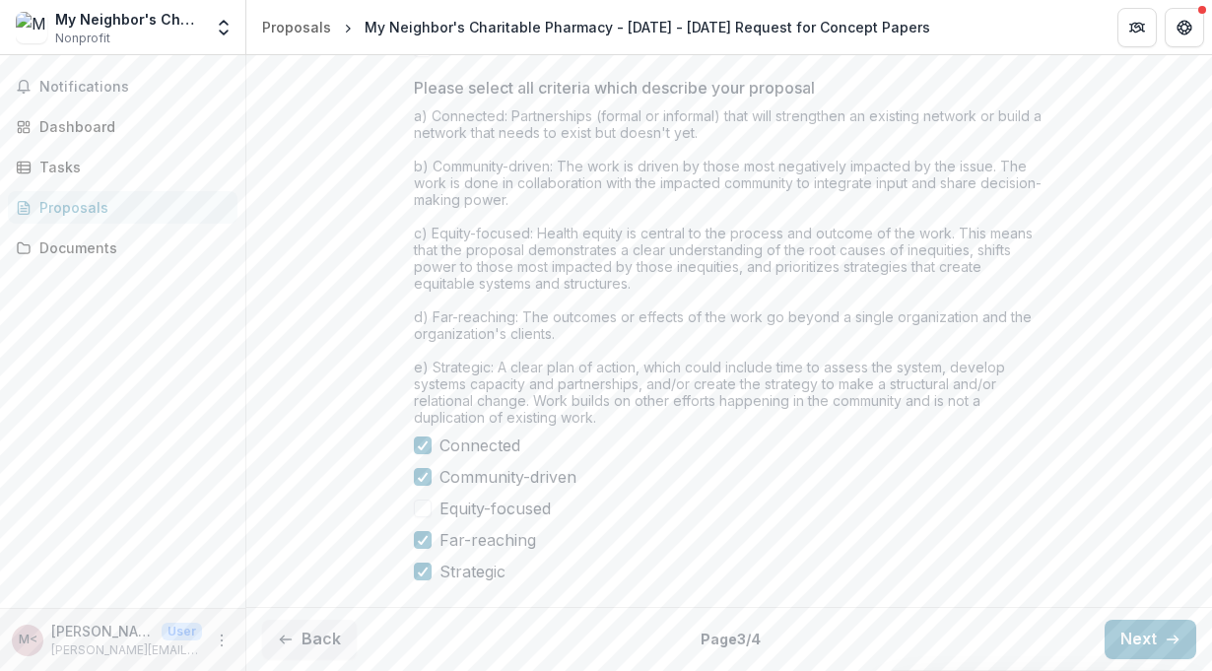
scroll to position [1776, 0]
click at [1131, 641] on button "Next" at bounding box center [1150, 639] width 92 height 39
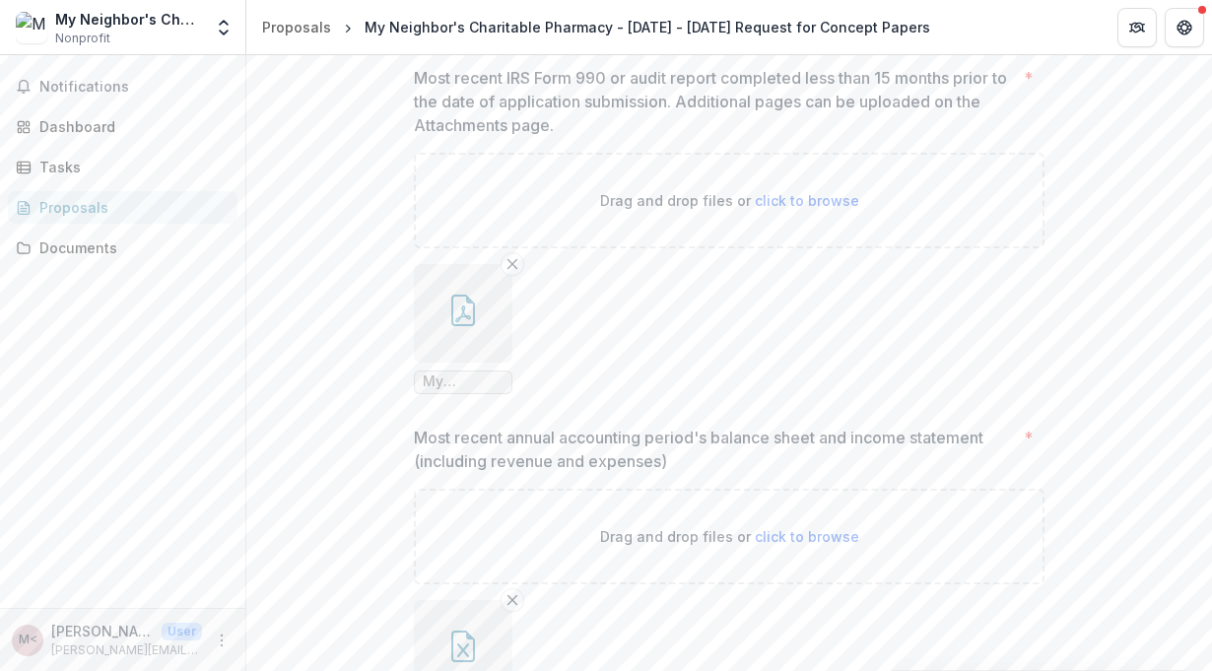
scroll to position [1688, 0]
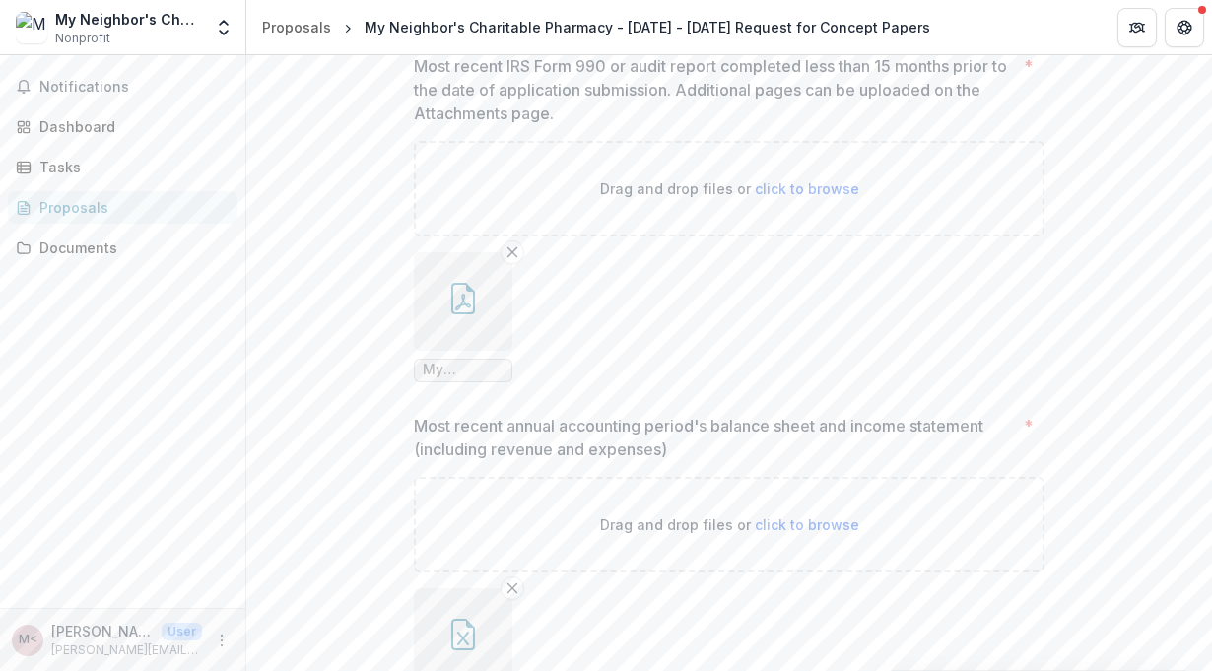
click at [471, 314] on icon "button" at bounding box center [463, 299] width 24 height 32
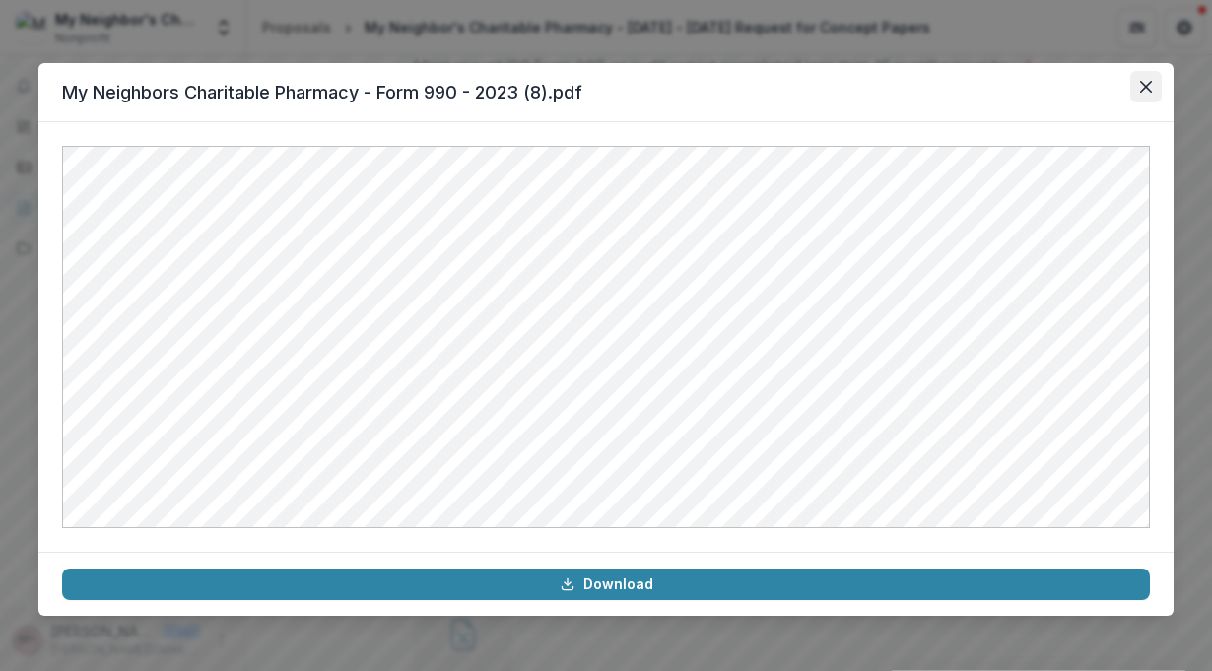
click at [1151, 84] on icon "Close" at bounding box center [1146, 87] width 12 height 12
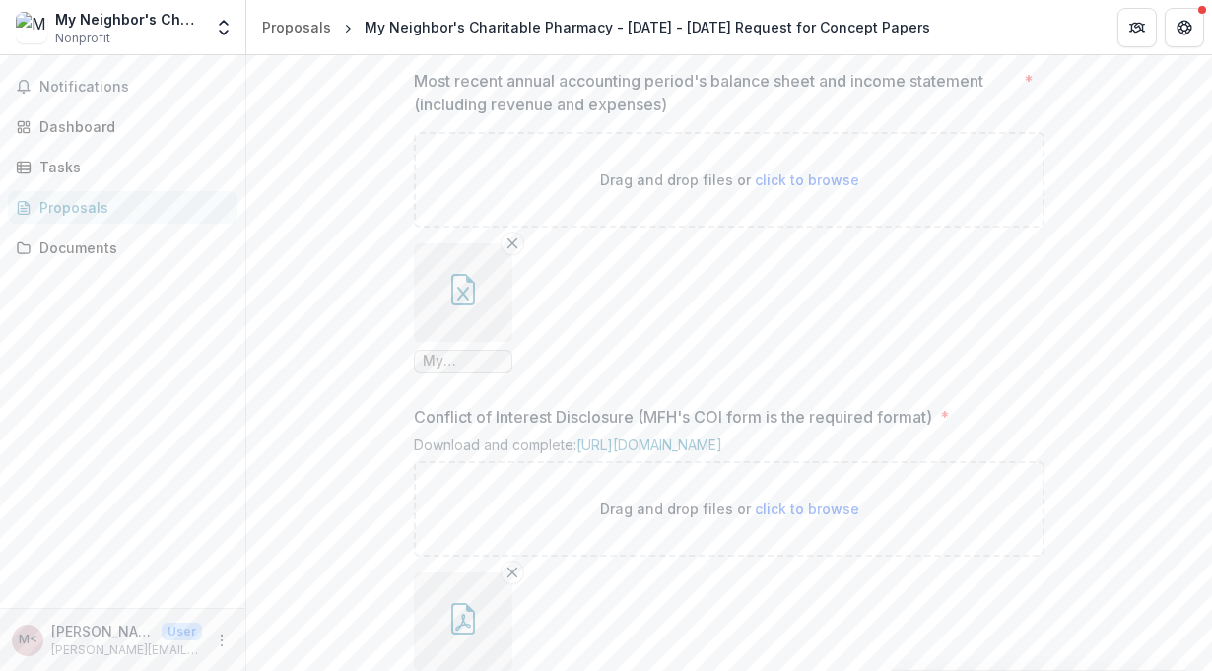
scroll to position [2033, 0]
click at [462, 299] on icon "button" at bounding box center [463, 293] width 12 height 14
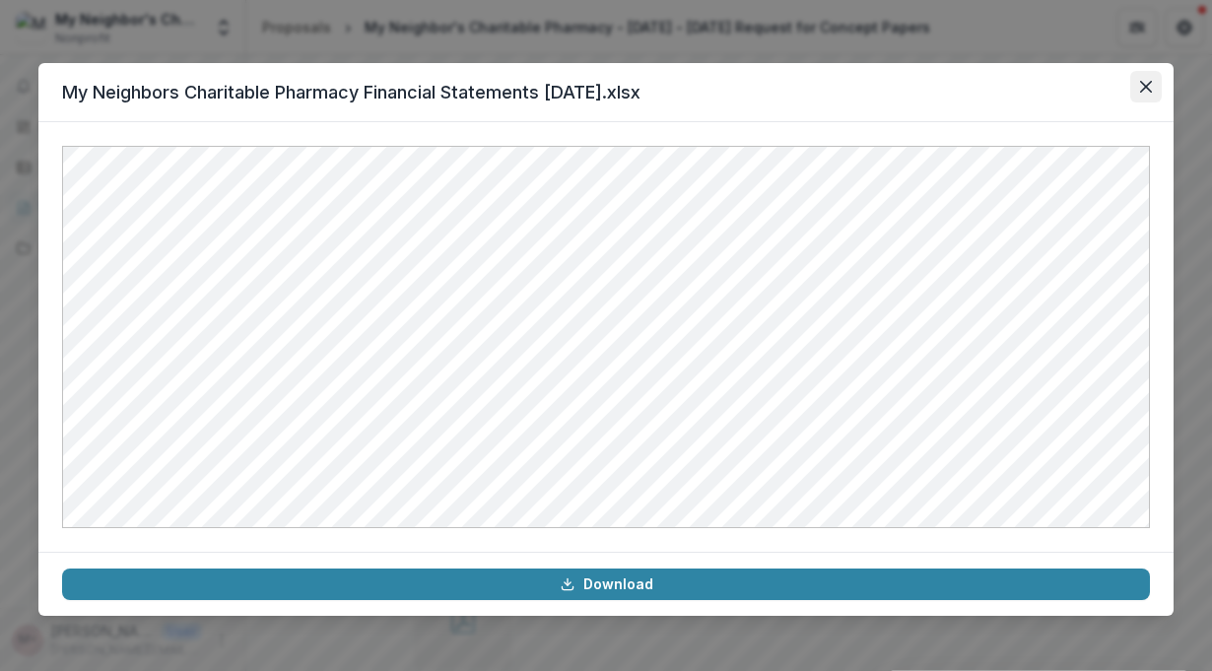
click at [1142, 92] on icon "Close" at bounding box center [1146, 87] width 12 height 12
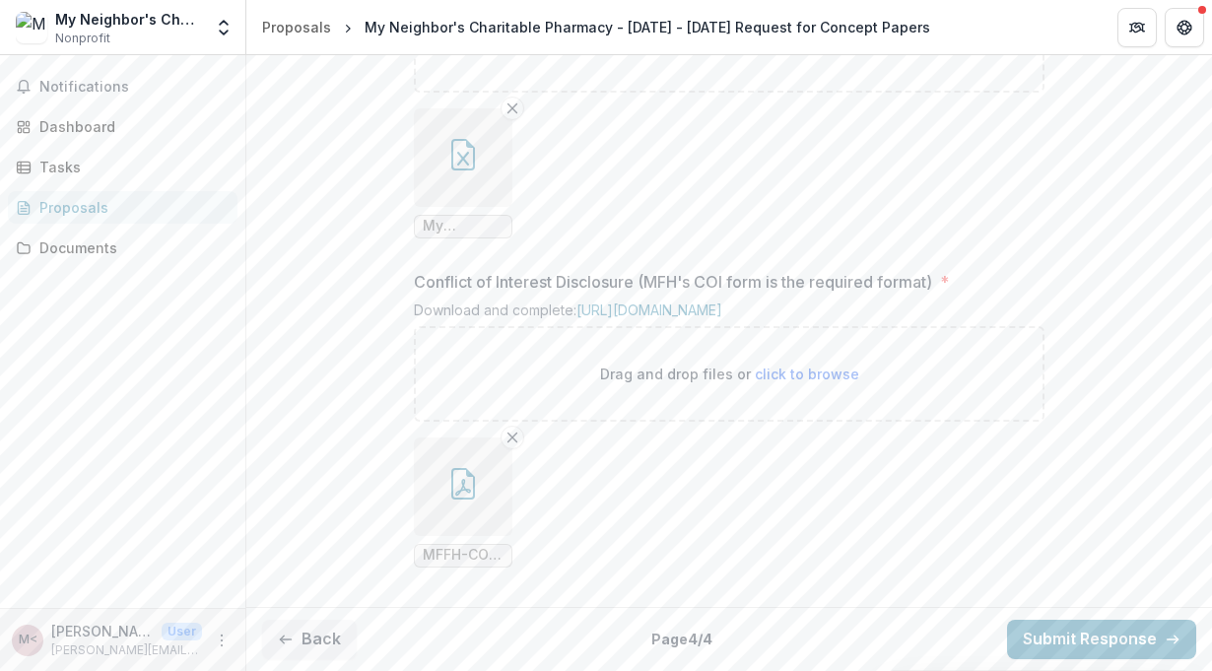
scroll to position [2351, 0]
click at [461, 488] on icon "button" at bounding box center [463, 487] width 16 height 17
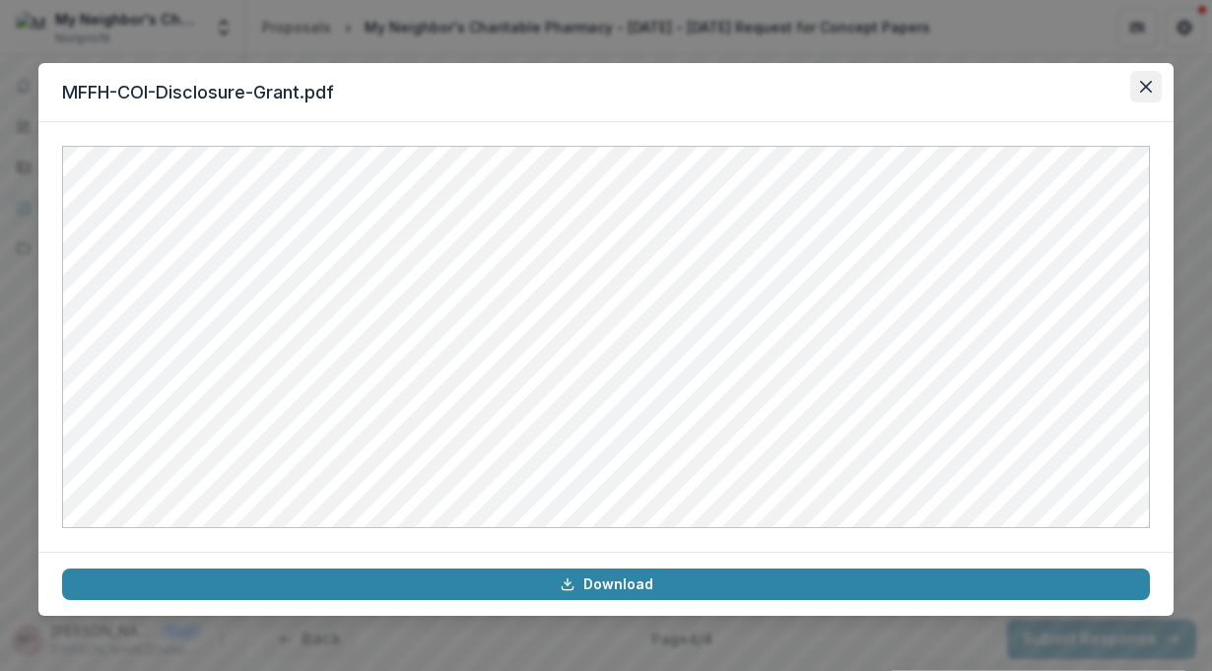
click at [1152, 81] on button "Close" at bounding box center [1146, 87] width 32 height 32
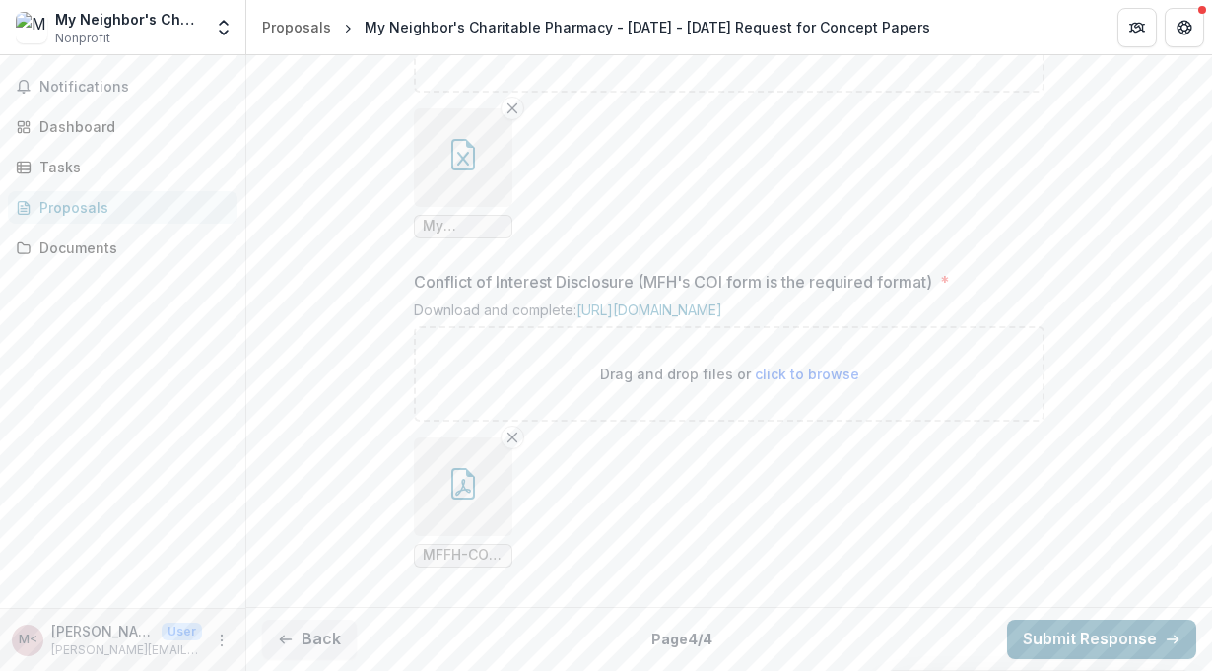
click at [1071, 647] on button "Submit Response" at bounding box center [1101, 639] width 189 height 39
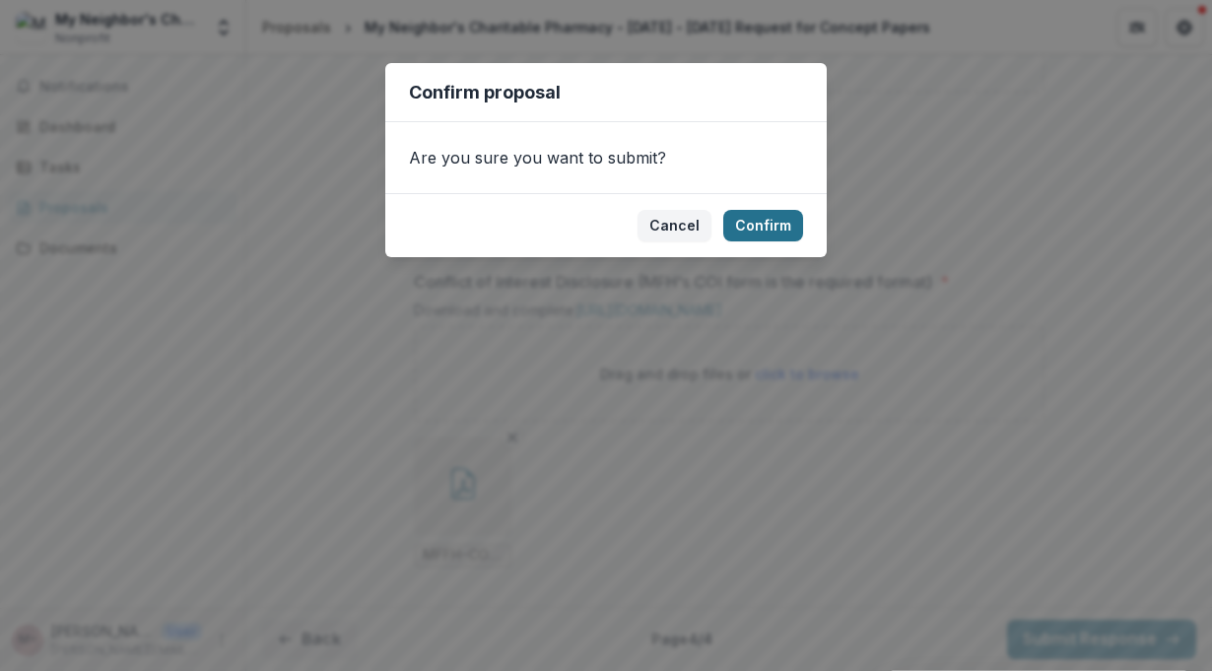
click at [758, 231] on button "Confirm" at bounding box center [763, 226] width 80 height 32
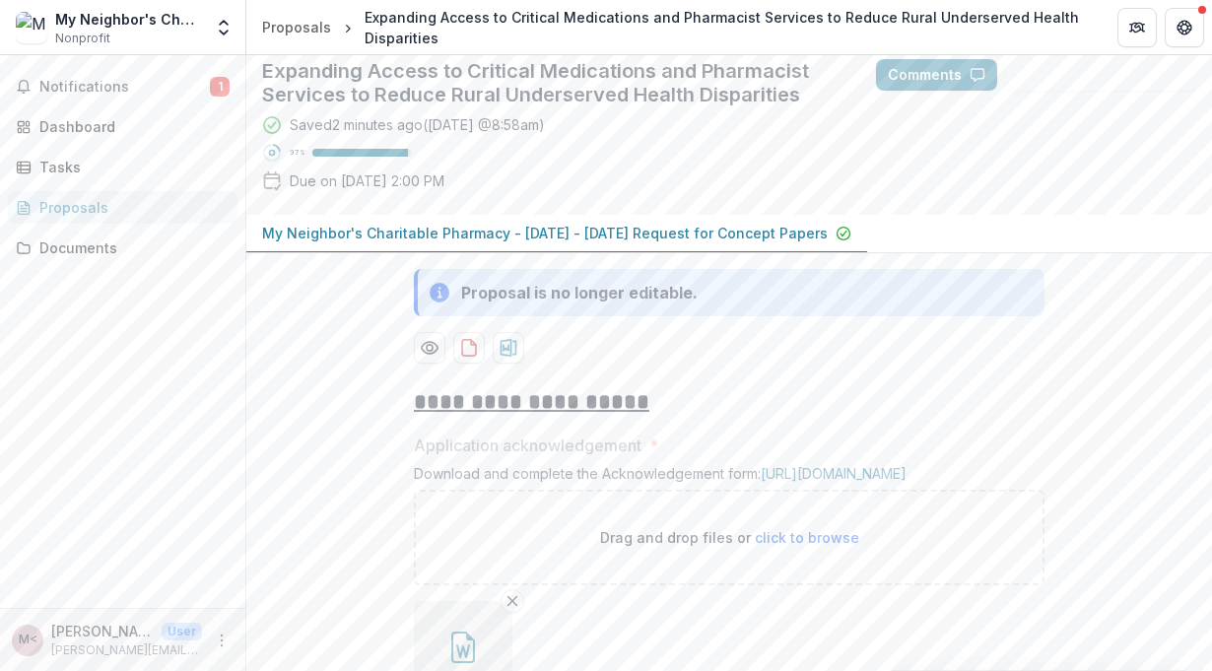
scroll to position [0, 0]
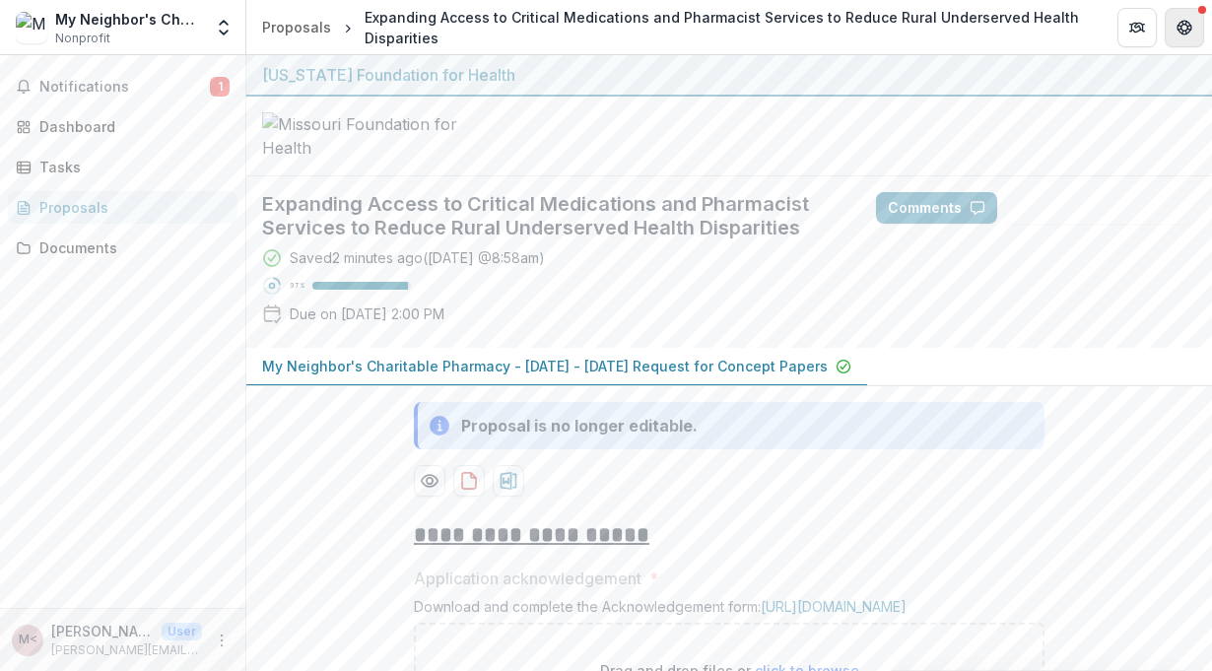
click at [1179, 27] on icon "Get Help" at bounding box center [1184, 28] width 16 height 16
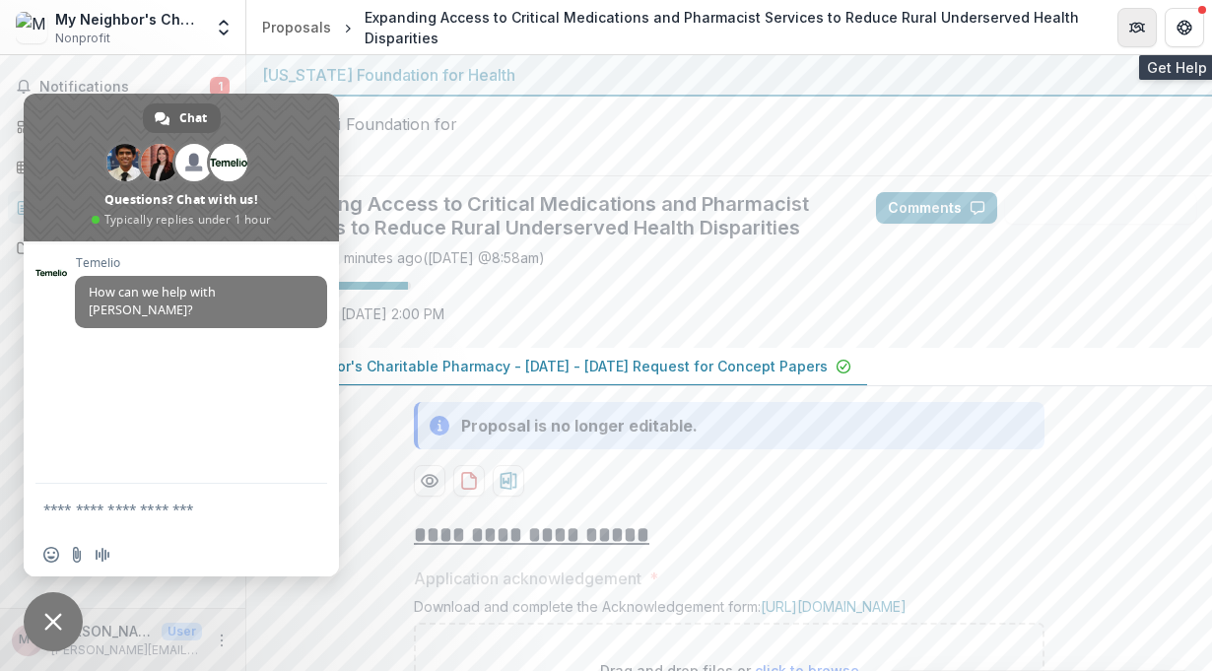
click at [1137, 23] on icon "Partners" at bounding box center [1139, 25] width 8 height 5
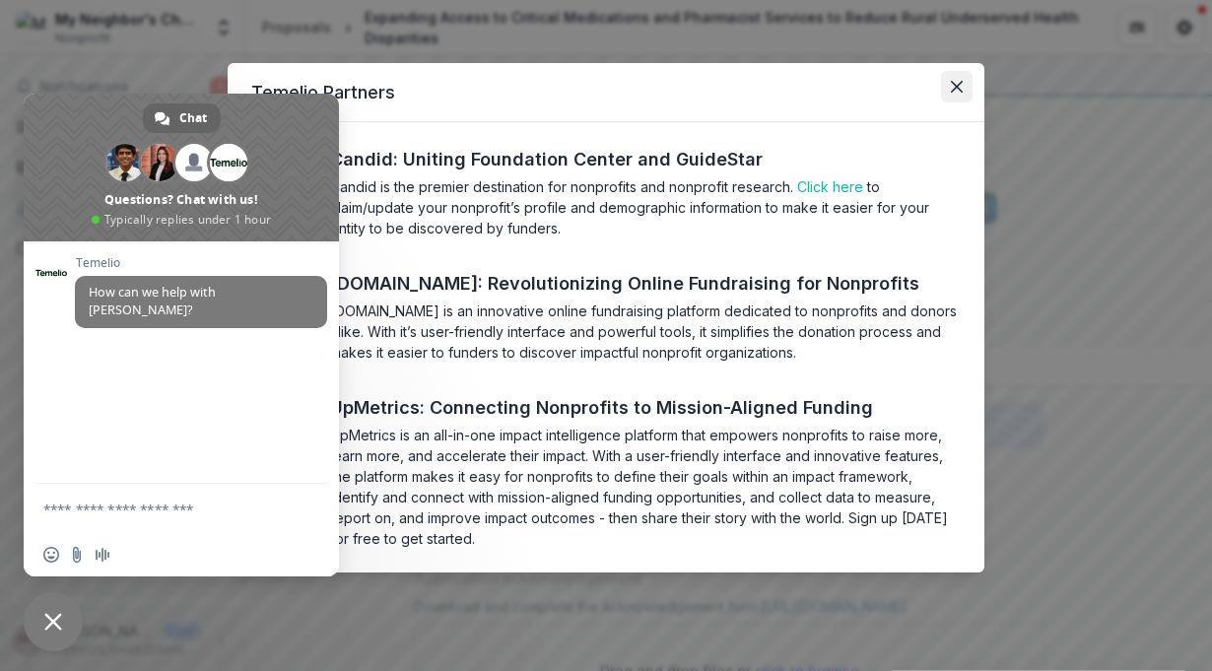
click at [963, 86] on button "Close" at bounding box center [957, 87] width 32 height 32
